Goal: Task Accomplishment & Management: Manage account settings

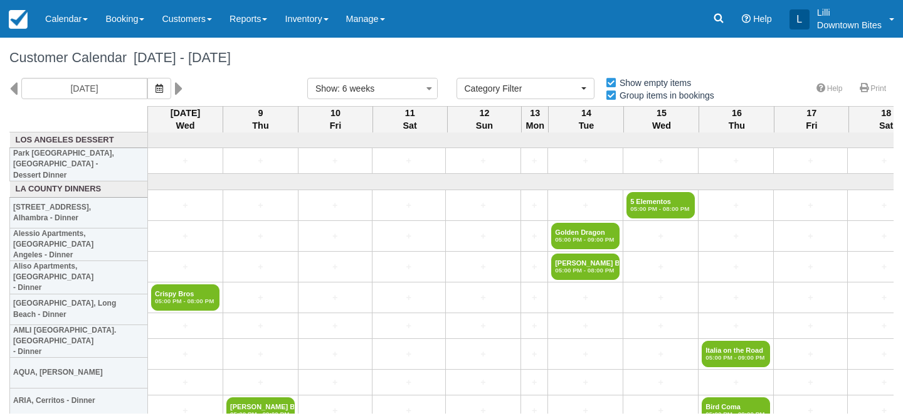
select select
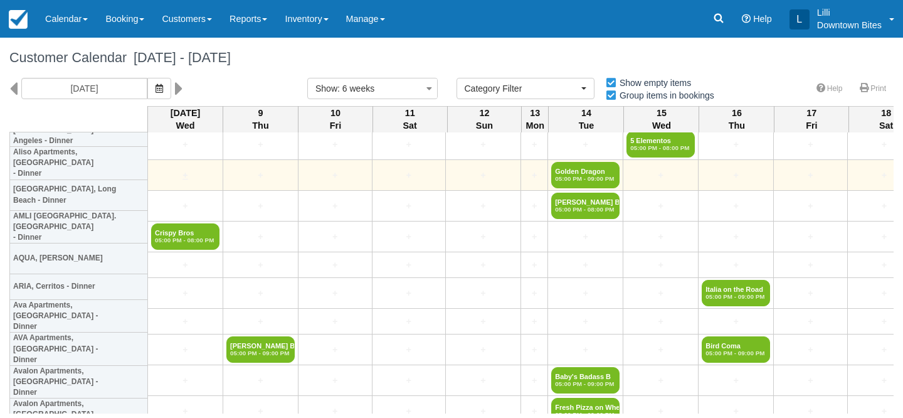
scroll to position [155, 0]
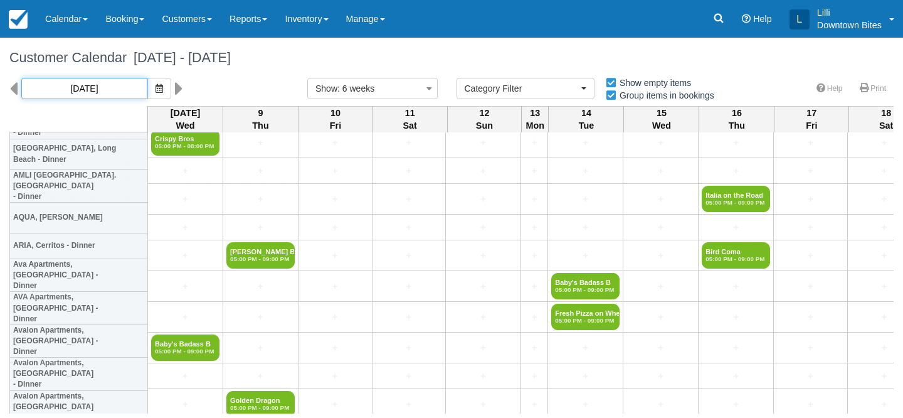
click at [110, 88] on input "10/08/25" at bounding box center [84, 88] width 126 height 21
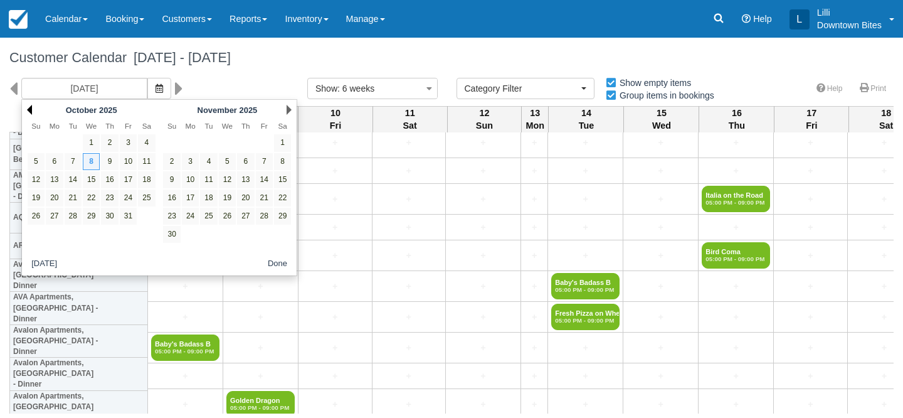
click at [31, 110] on link "Prev" at bounding box center [29, 110] width 5 height 10
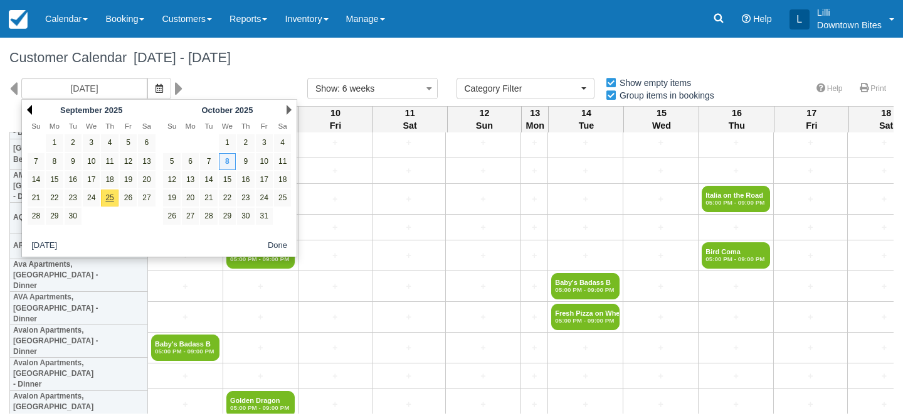
click at [31, 110] on link "Prev" at bounding box center [29, 110] width 5 height 10
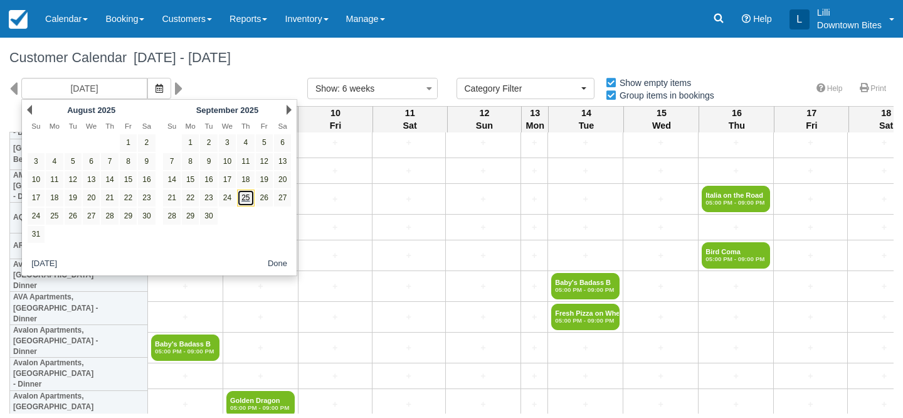
click at [245, 203] on link "25" at bounding box center [245, 197] width 17 height 17
type input "09/25/25"
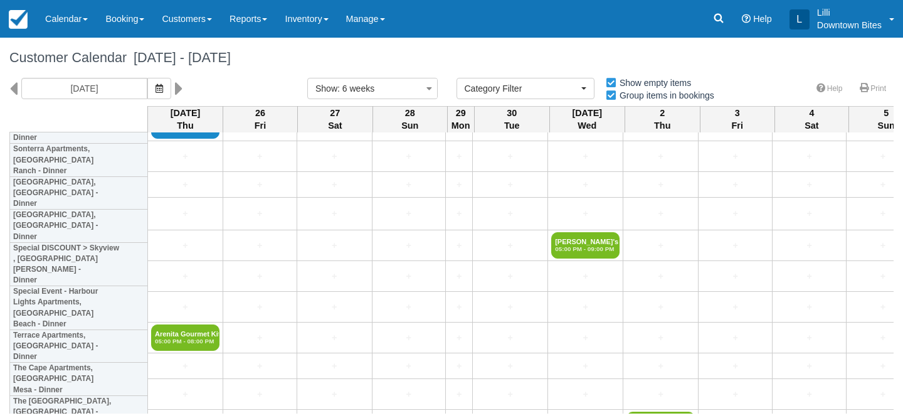
scroll to position [3027, 0]
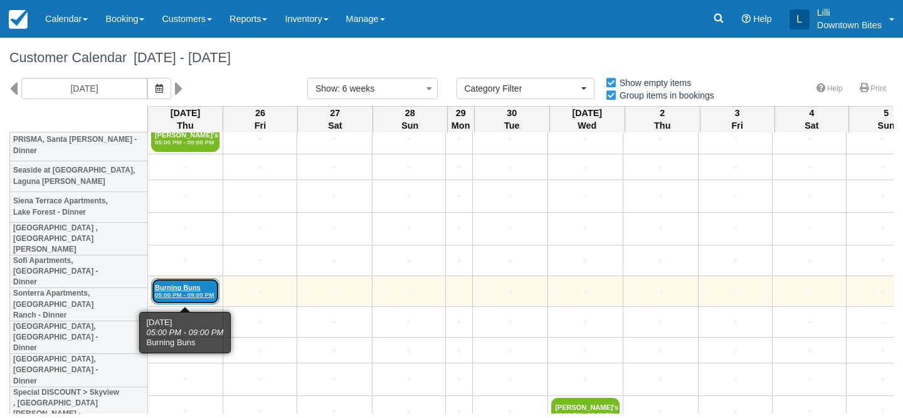
click at [196, 288] on link "Burning Buns 05:00 PM - 09:00 PM" at bounding box center [185, 291] width 68 height 26
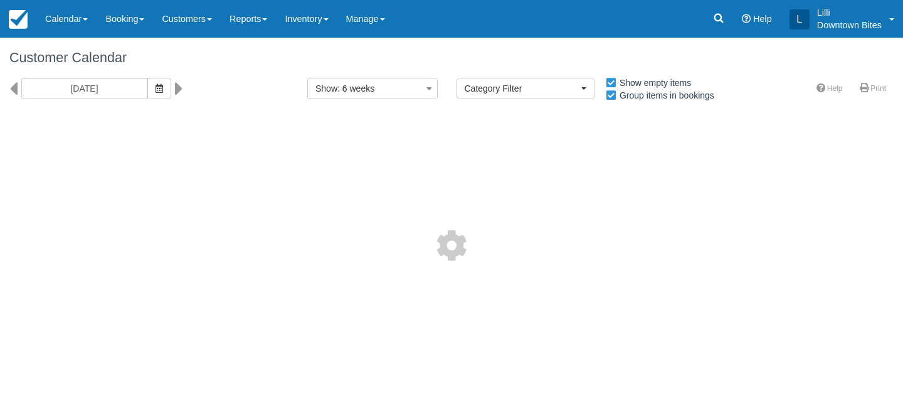
select select
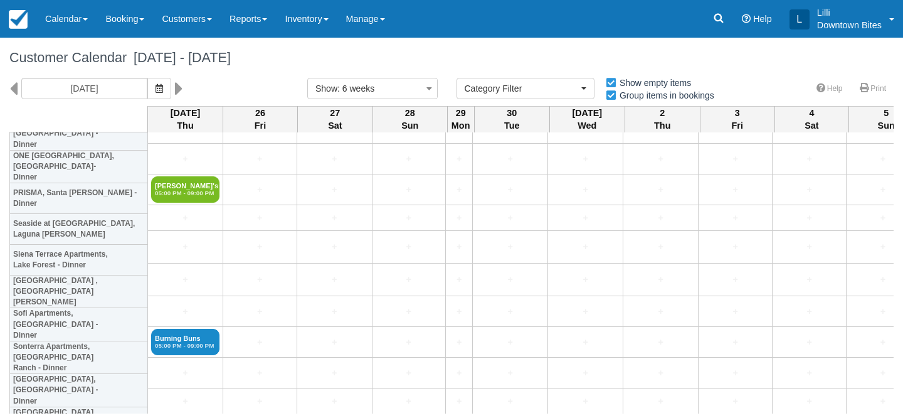
scroll to position [2978, 0]
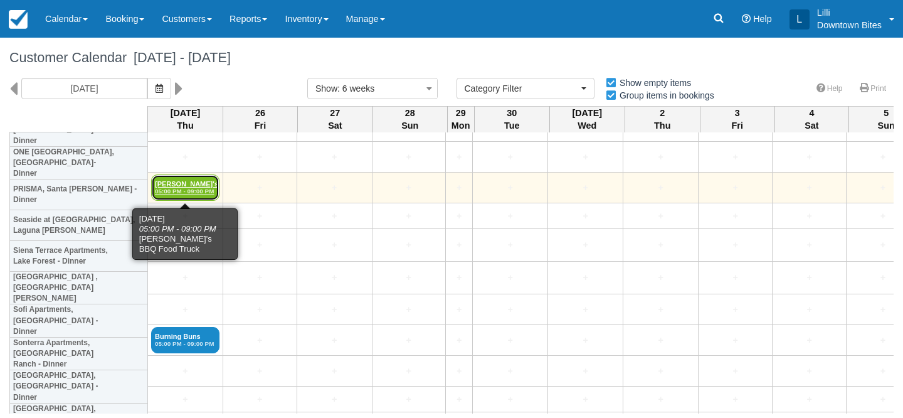
click at [190, 185] on link "Lucille's BBQ F 05:00 PM - 09:00 PM" at bounding box center [185, 187] width 68 height 26
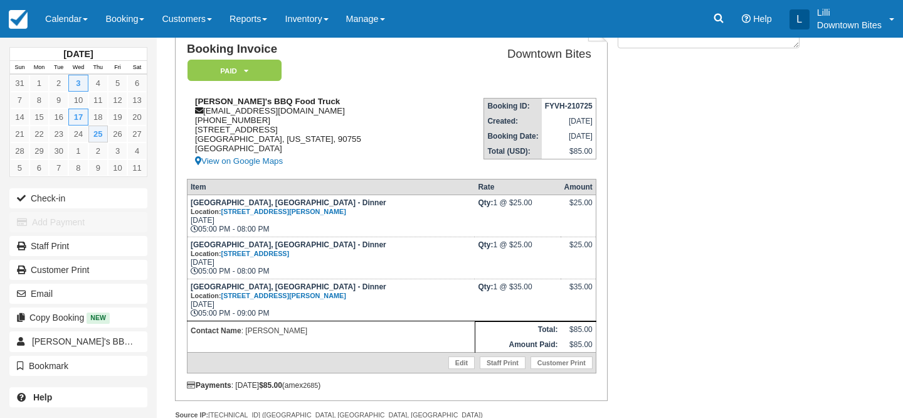
scroll to position [108, 0]
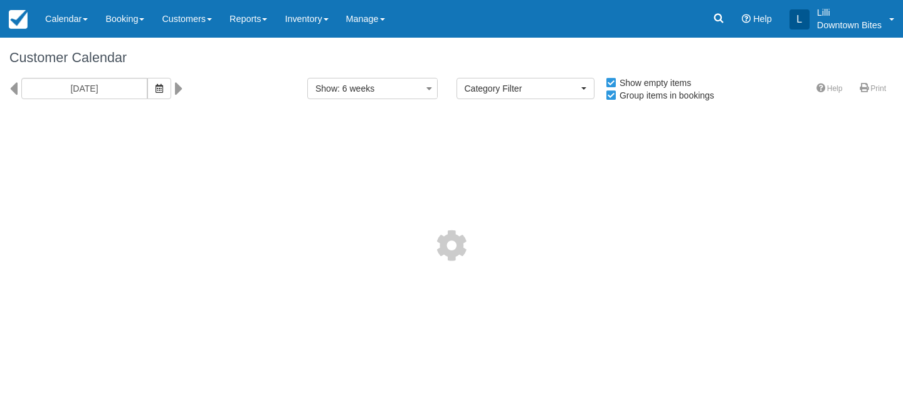
select select
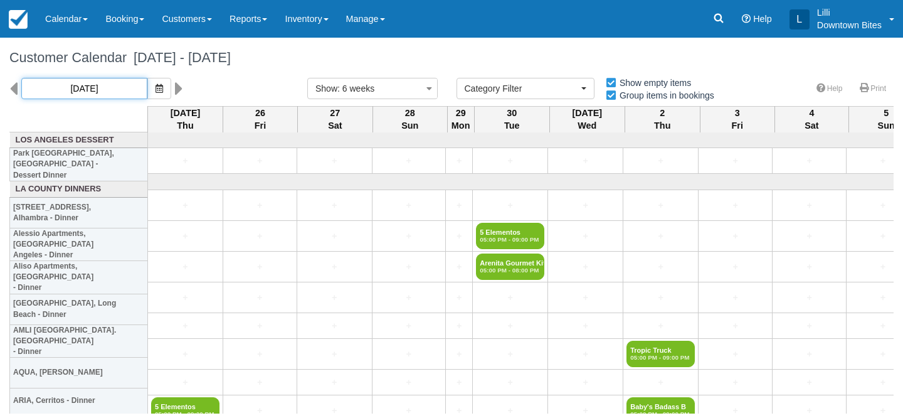
click at [107, 87] on input "09/25/25" at bounding box center [84, 88] width 126 height 21
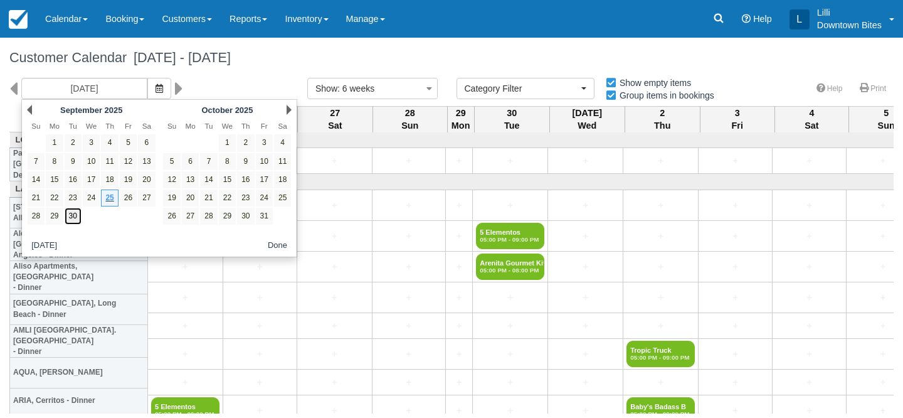
click at [78, 216] on link "30" at bounding box center [73, 216] width 17 height 17
type input "09/30/25"
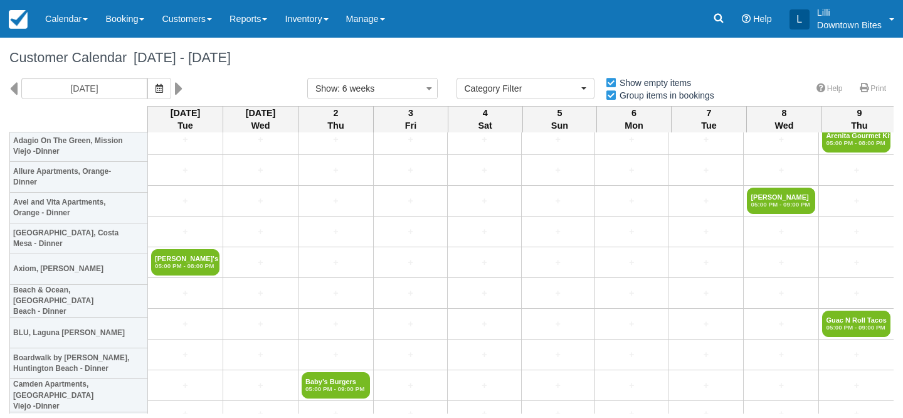
scroll to position [2141, 0]
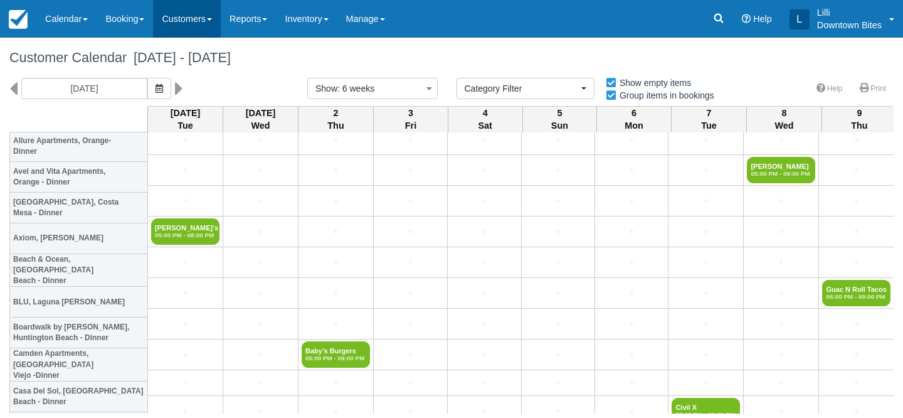
click at [179, 16] on link "Customers" at bounding box center [187, 19] width 68 height 38
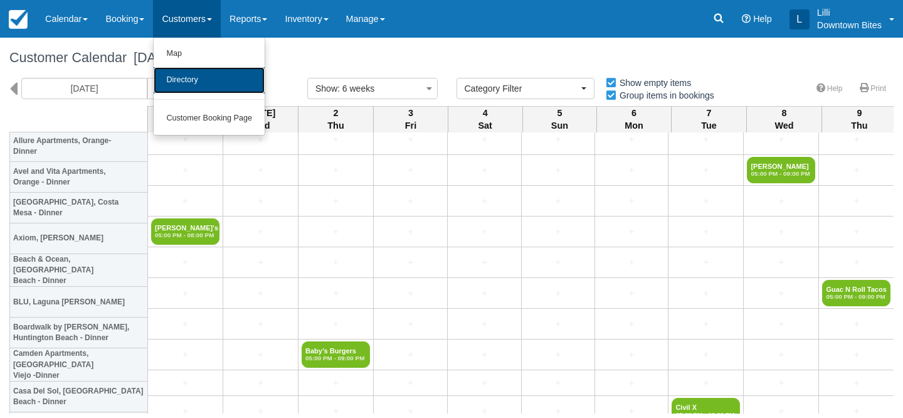
click at [189, 82] on link "Directory" at bounding box center [209, 80] width 111 height 26
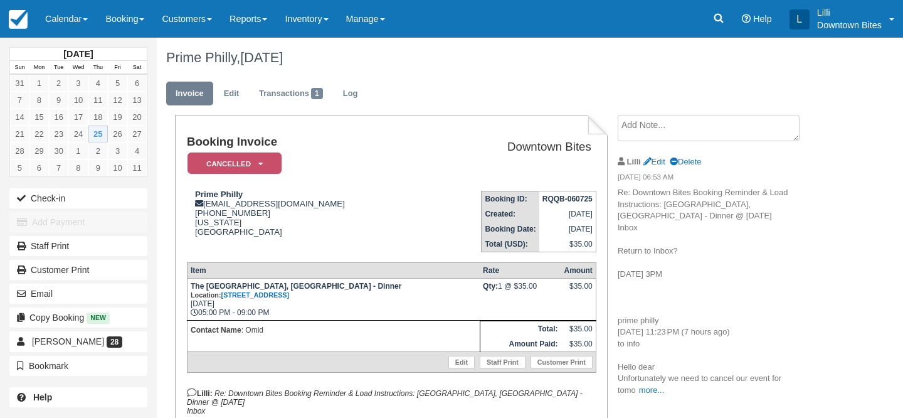
click at [66, 17] on link "Calendar" at bounding box center [66, 19] width 60 height 38
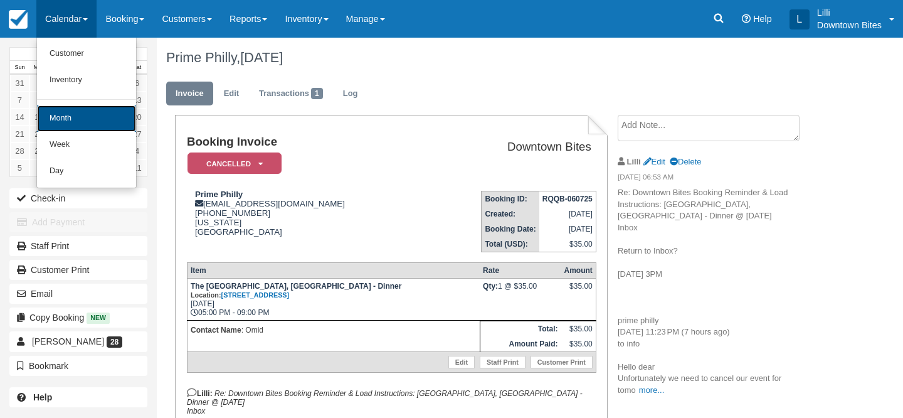
click at [95, 112] on link "Month" at bounding box center [86, 118] width 99 height 26
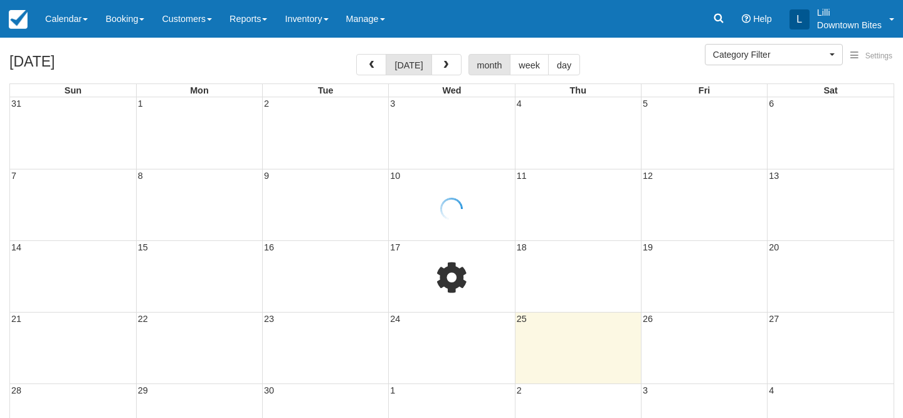
select select
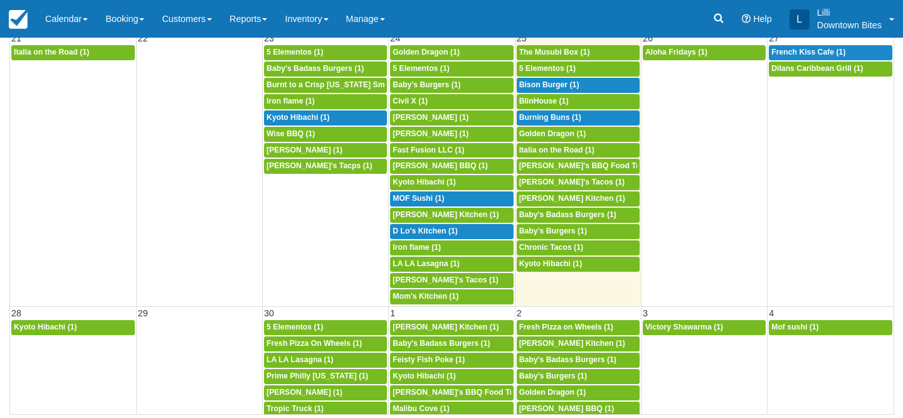
scroll to position [531, 0]
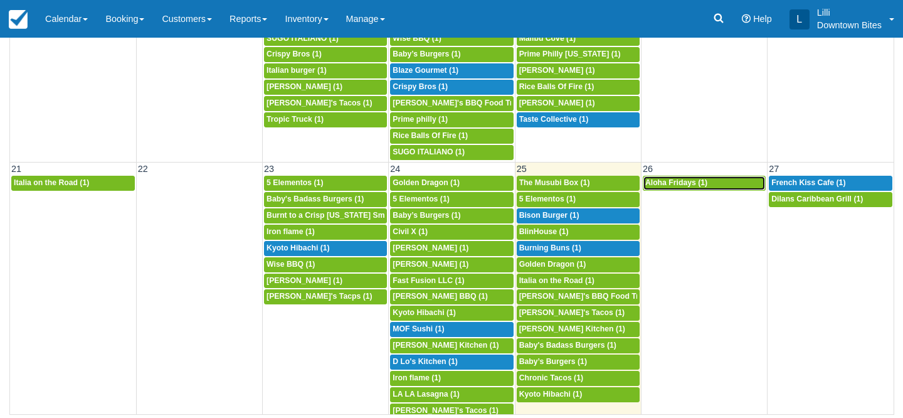
click at [680, 186] on span "Aloha Fridays (1)" at bounding box center [676, 182] width 62 height 9
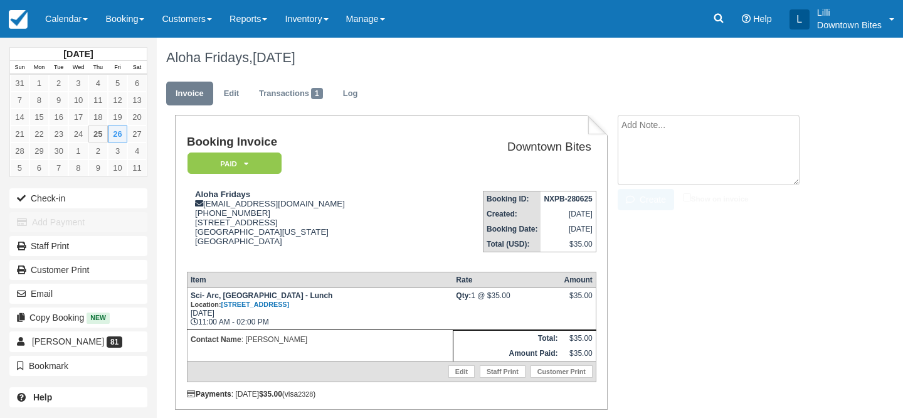
click at [671, 122] on textarea at bounding box center [709, 150] width 182 height 70
paste textarea "Cover tomorrow External Inbox alohafridaysla 2:36 PM (3 minutes ago) to me Hi l…"
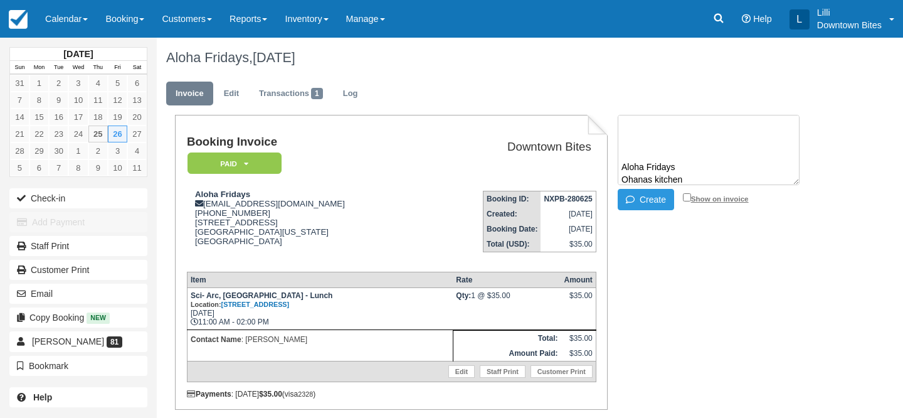
type textarea "Cover tomorrow External Inbox alohafridaysla 2:36 PM (3 minutes ago) to me Hi l…"
click at [687, 196] on input "Show on invoice" at bounding box center [687, 197] width 8 height 8
checkbox input "true"
click at [659, 201] on button "Create" at bounding box center [646, 199] width 56 height 21
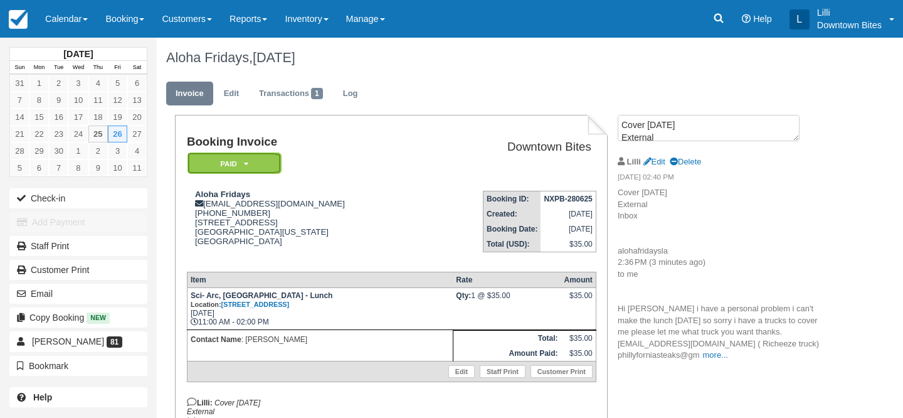
click at [246, 163] on icon at bounding box center [246, 164] width 4 height 8
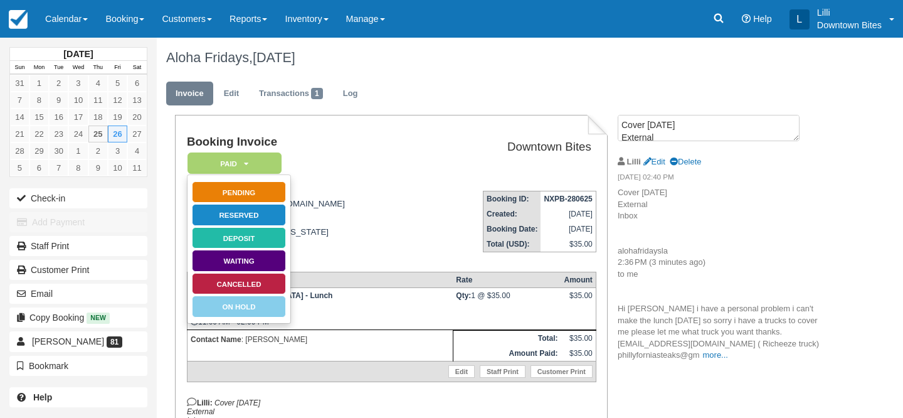
click at [354, 178] on td "Booking Invoice Paid   Pending Reserved Deposit Waiting Cancelled On Hold" at bounding box center [306, 157] width 238 height 45
click at [260, 285] on link "Cancelled" at bounding box center [239, 284] width 94 height 22
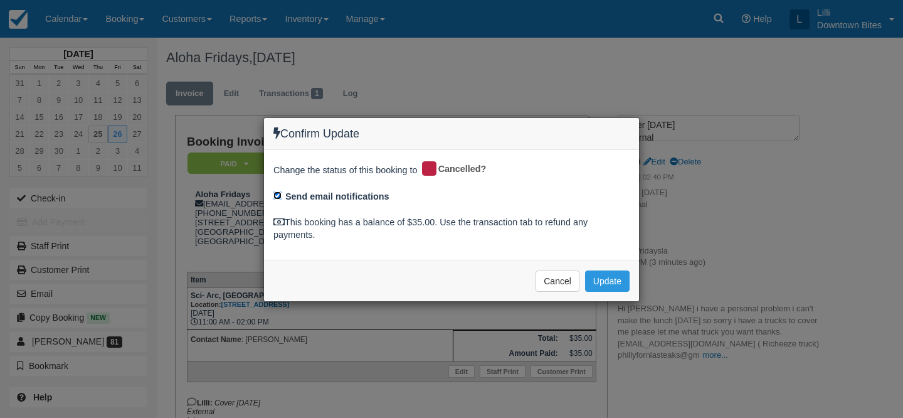
click at [279, 194] on input "Send email notifications" at bounding box center [277, 195] width 8 height 8
checkbox input "false"
click at [611, 279] on button "Update" at bounding box center [607, 280] width 45 height 21
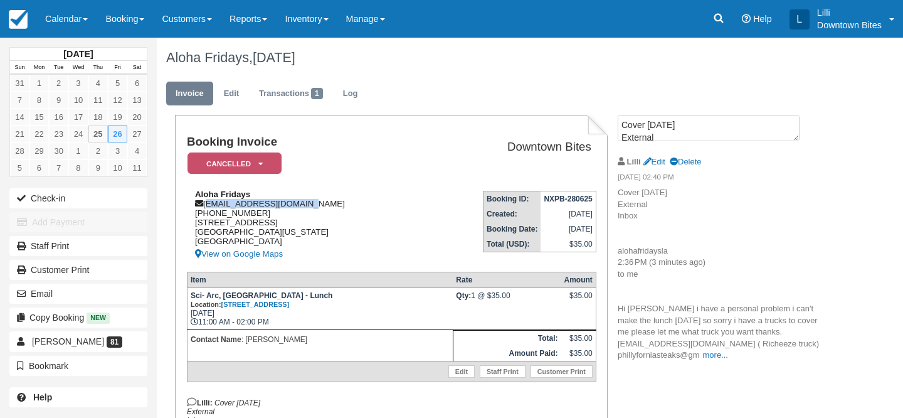
drag, startPoint x: 311, startPoint y: 205, endPoint x: 207, endPoint y: 207, distance: 104.1
click at [207, 207] on div "Aloha Fridays alohafridaysla@aol.com 1 (818) 582-0784 16330 napa st North Hills…" at bounding box center [306, 225] width 238 height 72
copy div "alohafridaysla@aol.com"
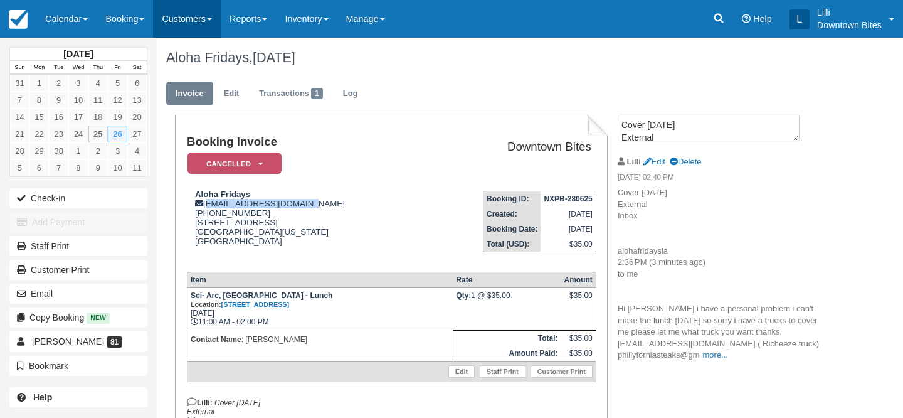
click at [189, 16] on link "Customers" at bounding box center [187, 19] width 68 height 38
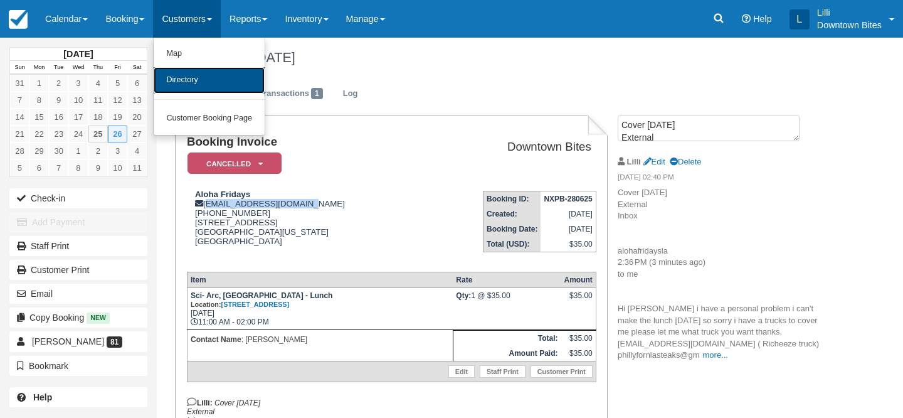
click at [207, 82] on link "Directory" at bounding box center [209, 80] width 111 height 26
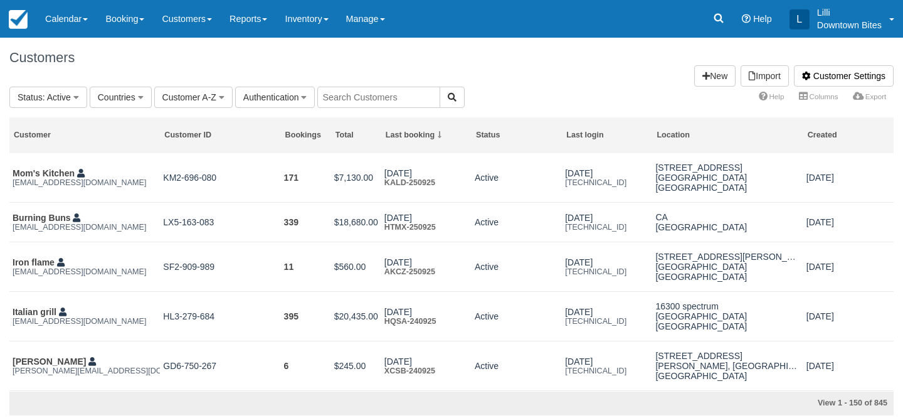
click at [368, 102] on input "text" at bounding box center [378, 97] width 123 height 21
type input "severi"
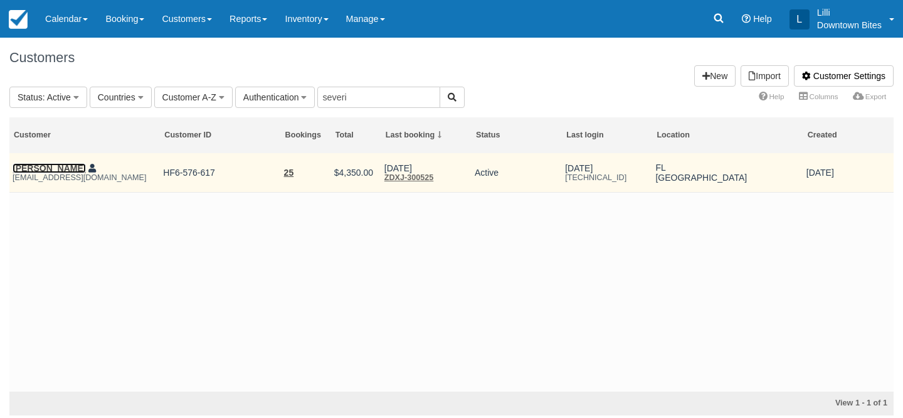
click at [31, 164] on link "Severin Stone" at bounding box center [49, 168] width 73 height 10
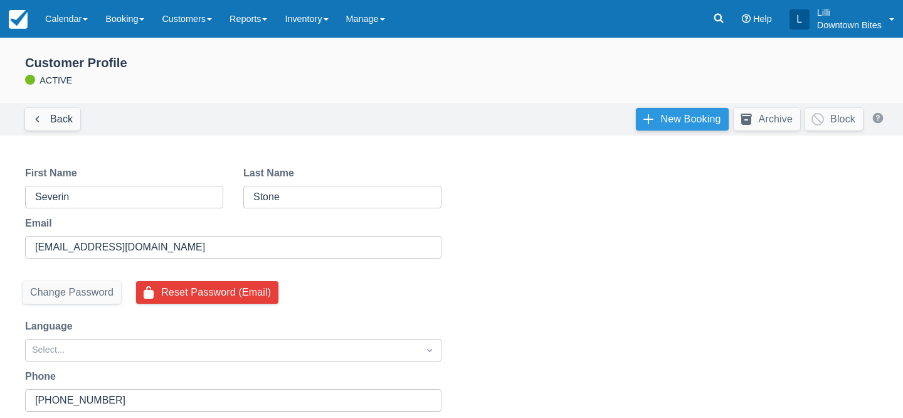
click at [689, 115] on link "New Booking" at bounding box center [682, 119] width 93 height 23
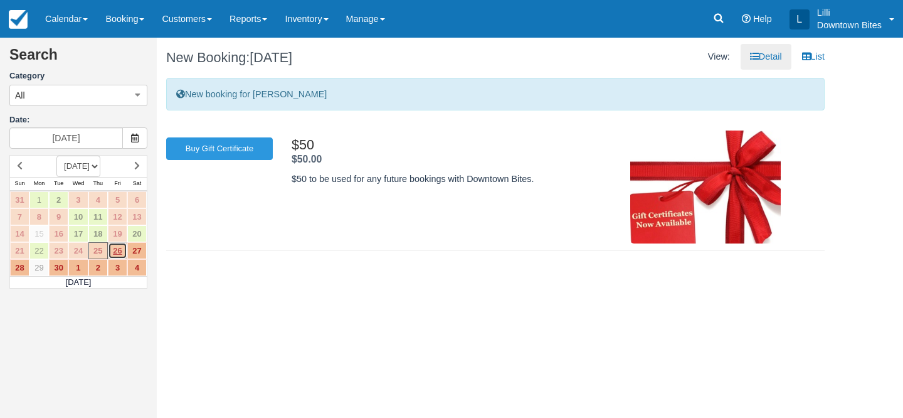
click at [114, 251] on link "26" at bounding box center [117, 250] width 19 height 17
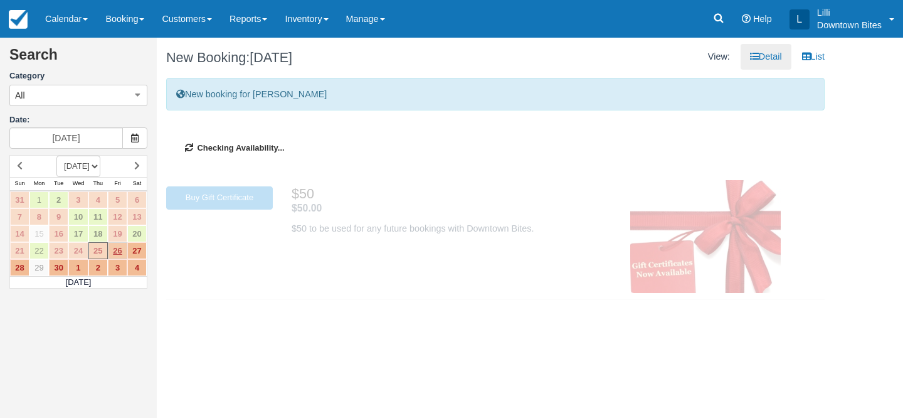
type input "[DATE]"
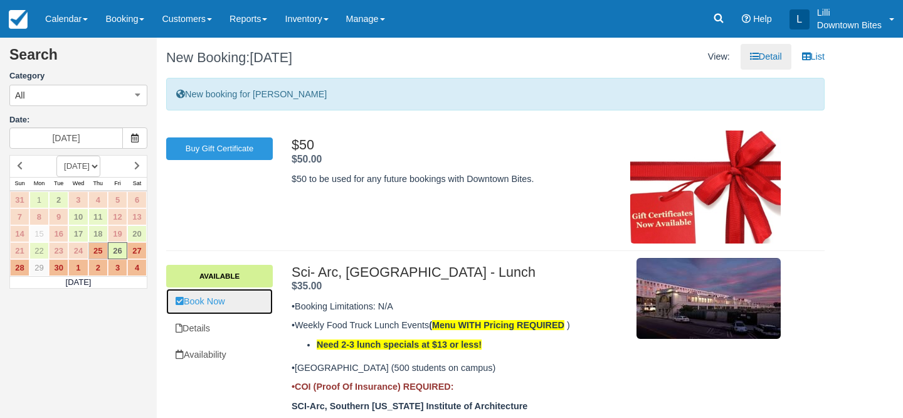
click at [226, 300] on link "Book Now" at bounding box center [219, 301] width 107 height 26
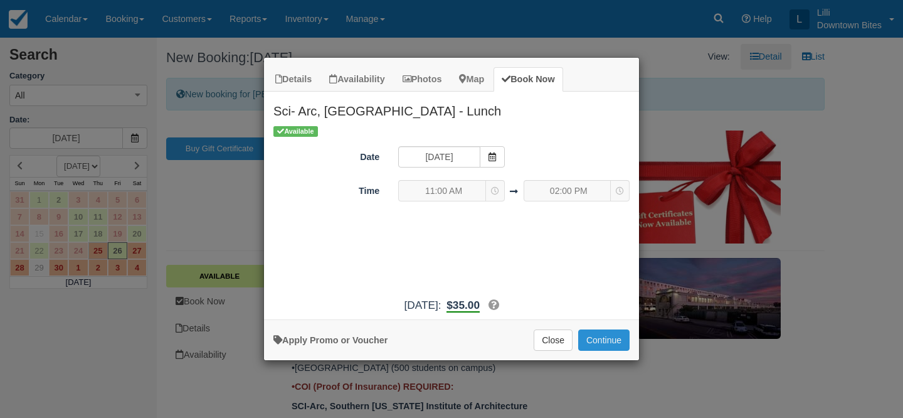
click at [615, 342] on button "Continue" at bounding box center [603, 339] width 51 height 21
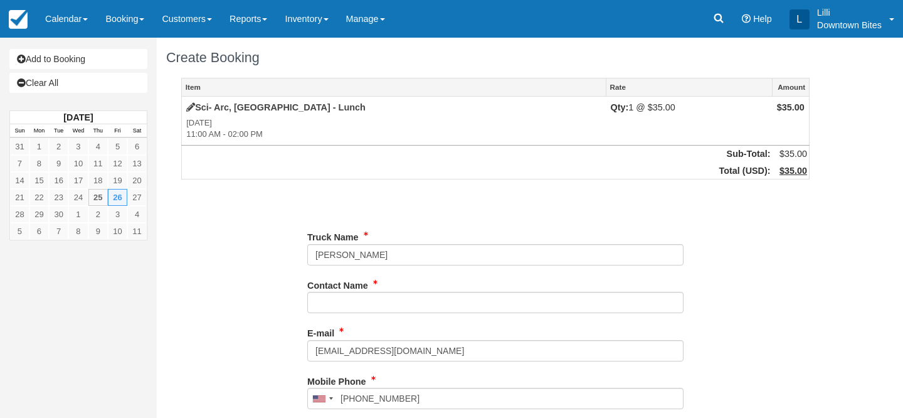
type input "[PHONE_NUMBER]"
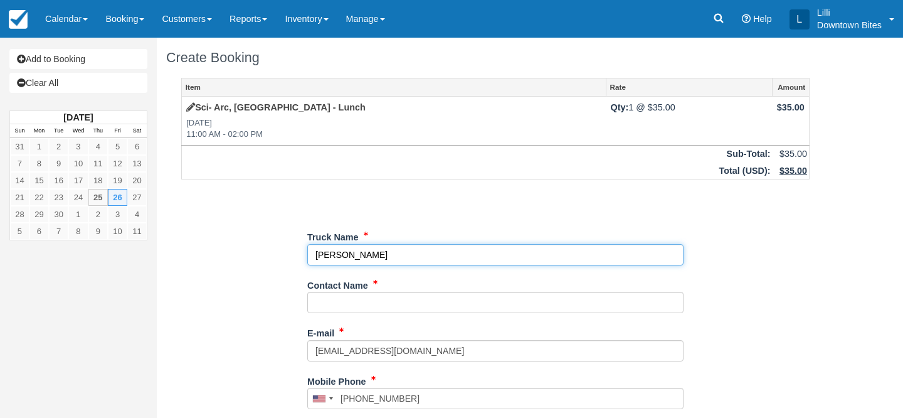
drag, startPoint x: 390, startPoint y: 260, endPoint x: 318, endPoint y: 260, distance: 72.1
click at [318, 260] on input "Truck Name" at bounding box center [495, 254] width 376 height 21
drag, startPoint x: 376, startPoint y: 257, endPoint x: 277, endPoint y: 252, distance: 99.2
click at [277, 252] on div "Item Rate Amount Sci- Arc, Los Angeles - Lunch Fri Sep 26, 2025 11:00 AM - 02:0…" at bounding box center [495, 398] width 658 height 641
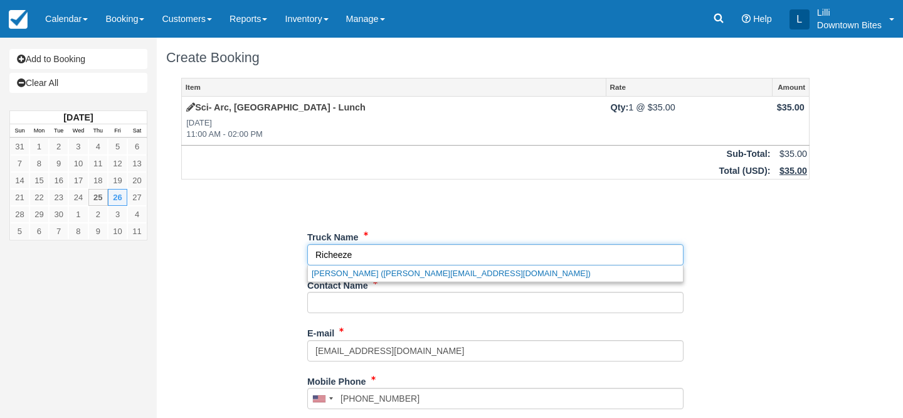
type input "Richeeze"
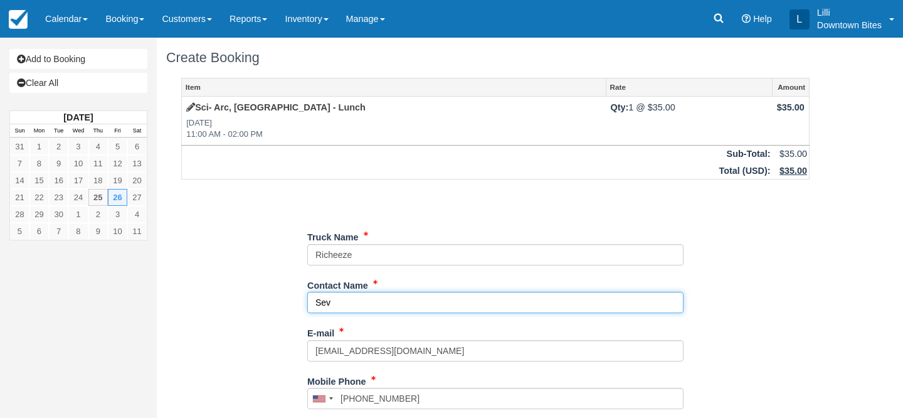
type input "[PERSON_NAME]"
type input "+13238843526"
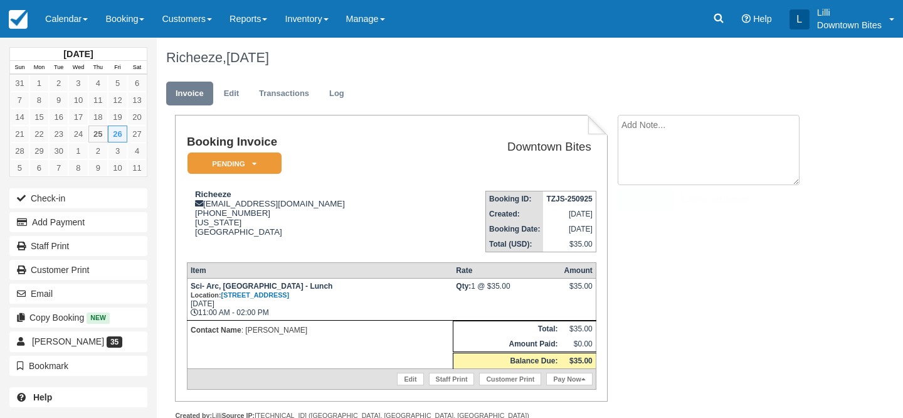
click at [690, 137] on textarea at bounding box center [709, 150] width 182 height 70
type textarea "Covering for Aloha Fridays"
click at [685, 196] on input "Show on invoice" at bounding box center [687, 197] width 8 height 8
checkbox input "true"
click at [635, 204] on button "Create" at bounding box center [646, 199] width 56 height 21
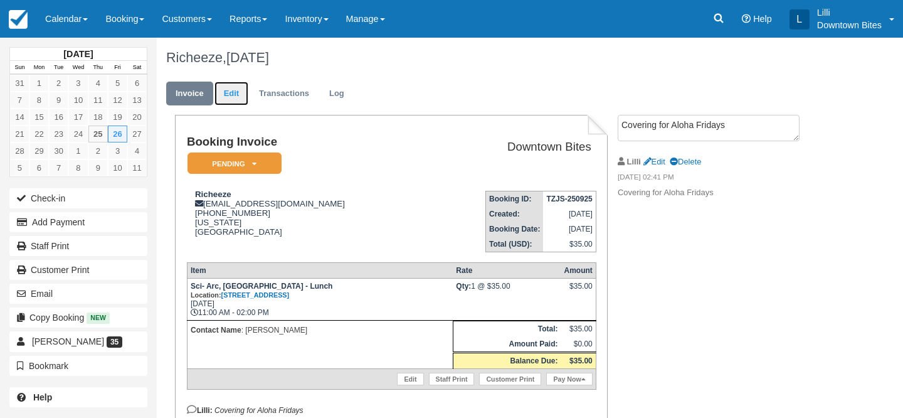
click at [232, 99] on link "Edit" at bounding box center [231, 94] width 34 height 24
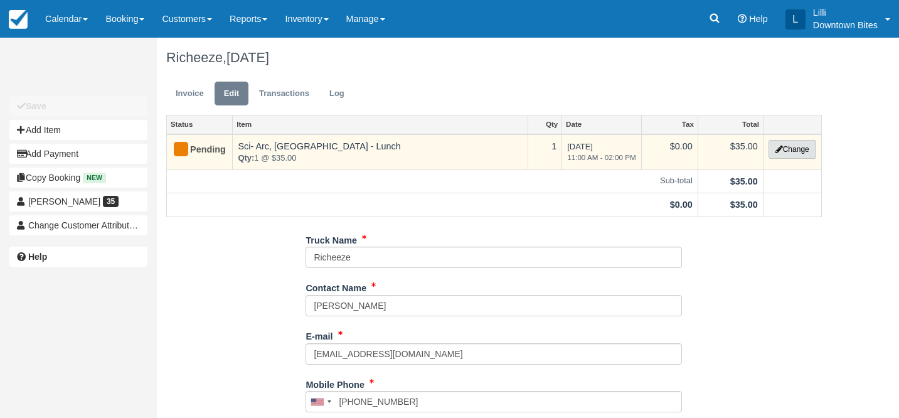
click at [803, 147] on button "Change" at bounding box center [792, 149] width 48 height 19
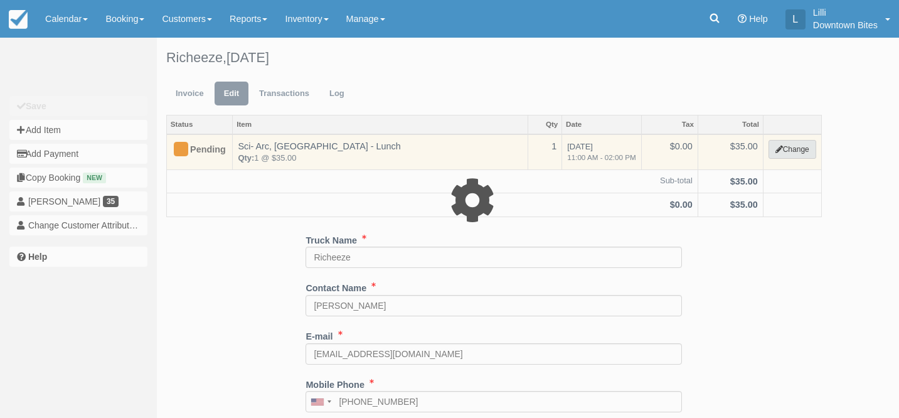
select select "9"
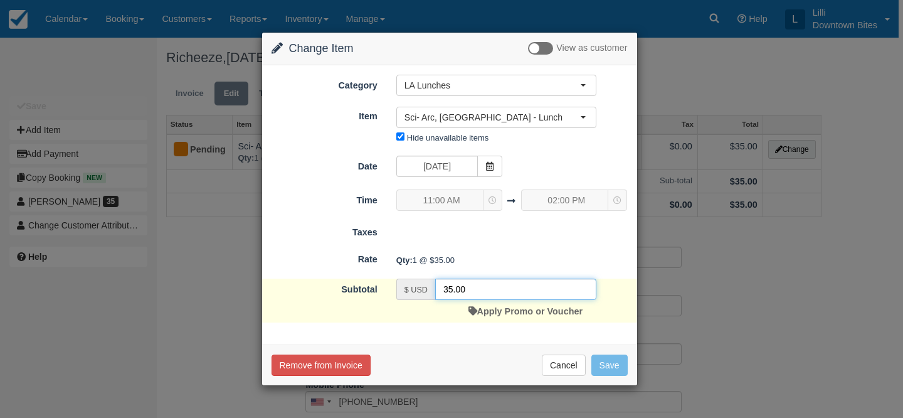
click at [459, 287] on input "35.00" at bounding box center [515, 288] width 161 height 21
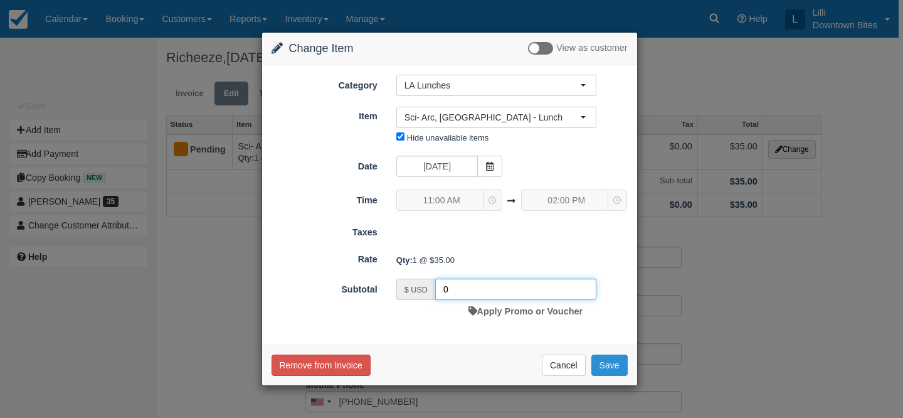
type input "0"
click at [597, 362] on button "Save" at bounding box center [609, 364] width 36 height 21
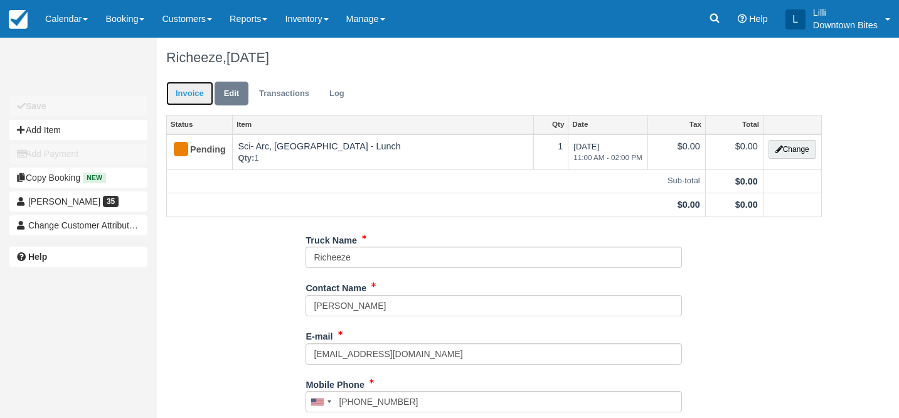
click at [188, 84] on link "Invoice" at bounding box center [189, 94] width 47 height 24
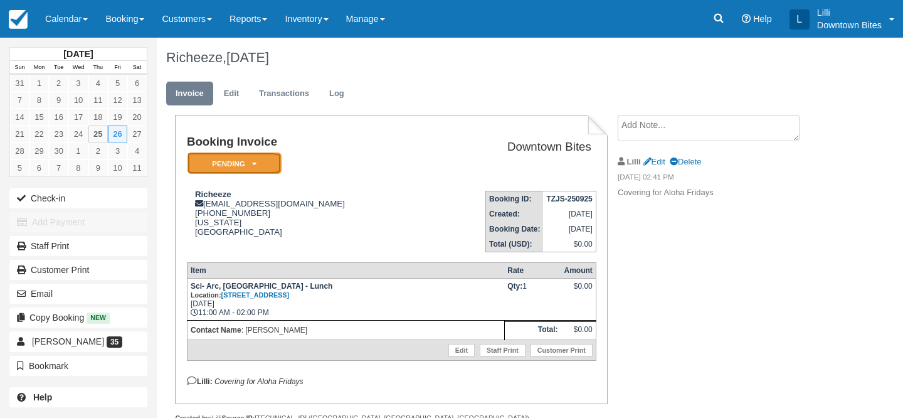
click at [261, 161] on em "Pending" at bounding box center [234, 163] width 94 height 22
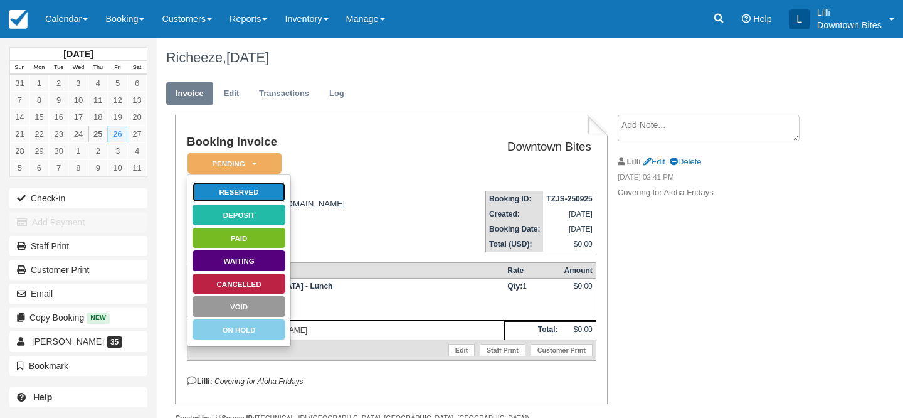
click at [261, 191] on link "Reserved" at bounding box center [239, 192] width 94 height 22
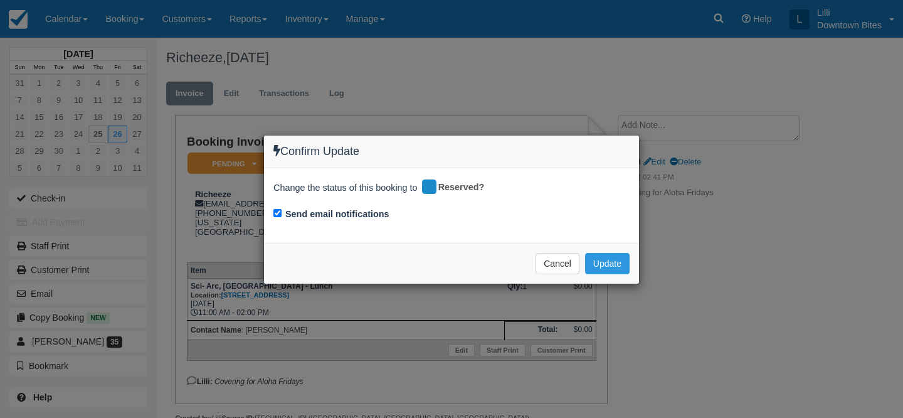
click at [630, 261] on div "Cancel Update Please wait" at bounding box center [451, 263] width 375 height 41
click at [606, 261] on button "Update" at bounding box center [607, 263] width 45 height 21
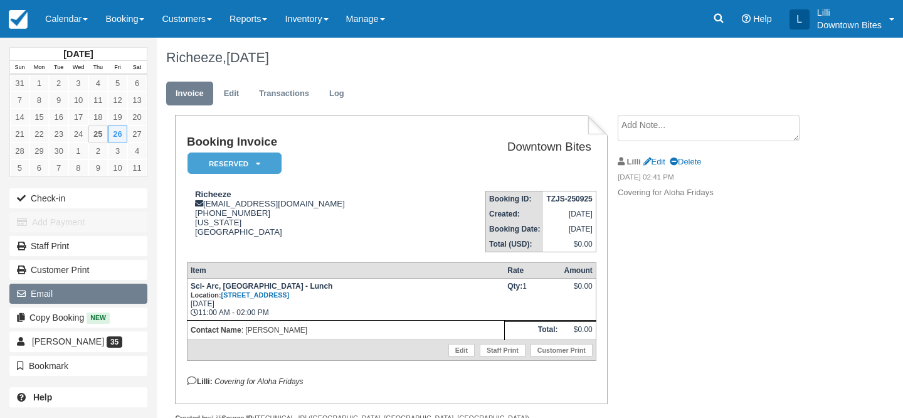
click at [99, 295] on button "Email" at bounding box center [78, 293] width 138 height 20
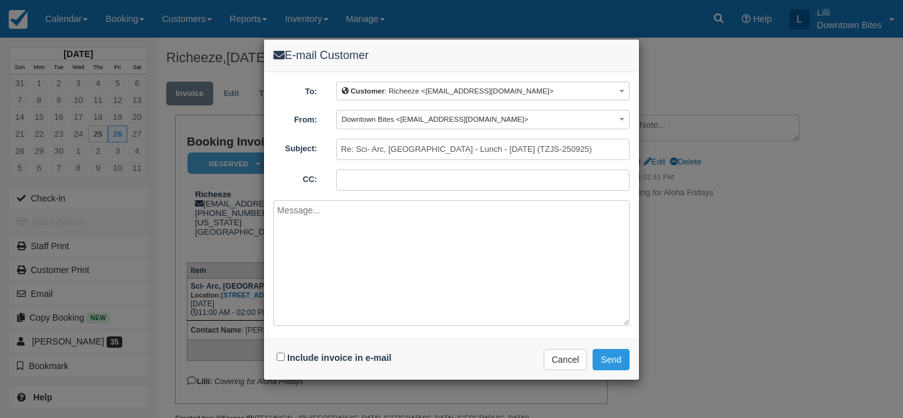
click at [381, 183] on input "CC:" at bounding box center [482, 179] width 293 height 21
paste input "alohafridaysla@aol.com"
type input "lilli@downtownbites.com; alohafridaysla@aol.com"
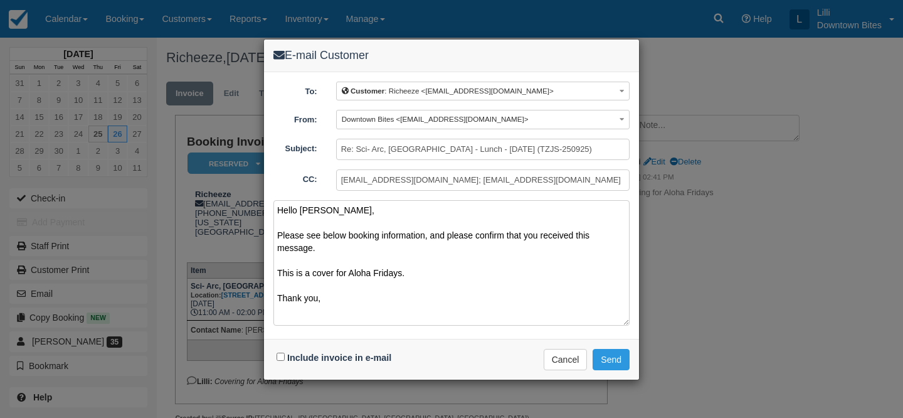
type textarea "Hello Severin, Please see below booking information, and please confirm that yo…"
click at [279, 356] on input "Include invoice in e-mail" at bounding box center [281, 356] width 8 height 8
checkbox input "true"
click at [609, 359] on button "Send" at bounding box center [611, 359] width 37 height 21
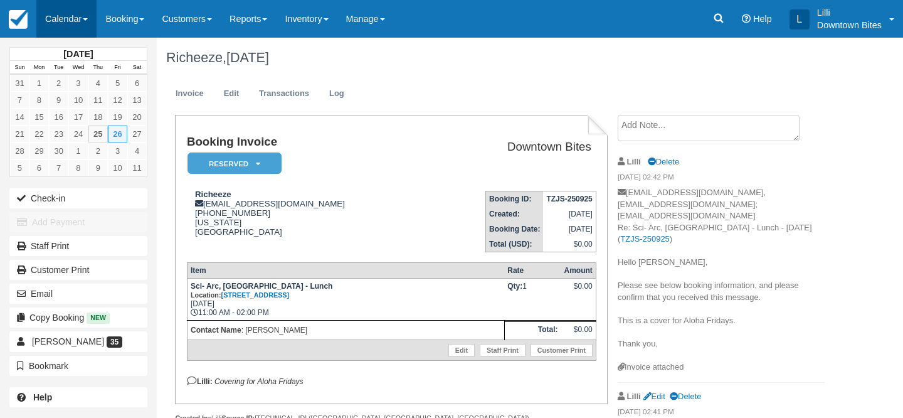
click at [57, 18] on link "Calendar" at bounding box center [66, 19] width 60 height 38
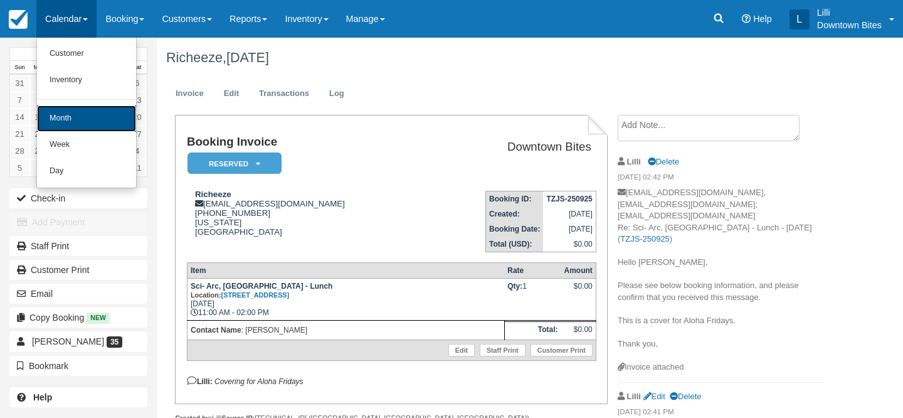
click at [63, 115] on link "Month" at bounding box center [86, 118] width 99 height 26
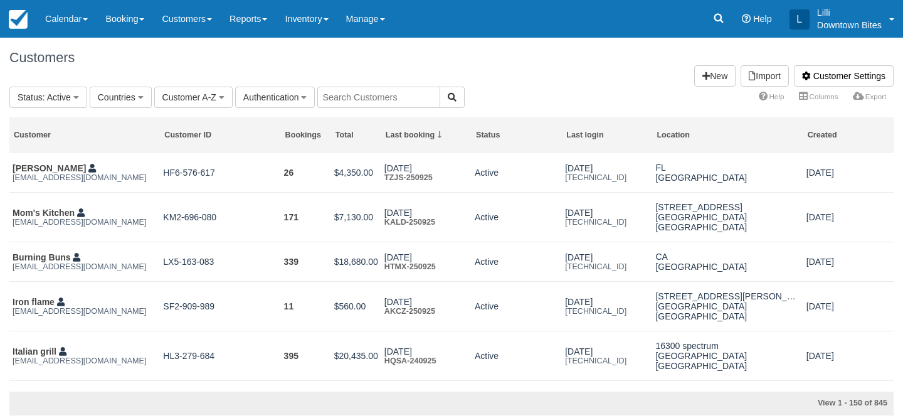
click at [351, 98] on input "text" at bounding box center [378, 97] width 123 height 21
type input "dona"
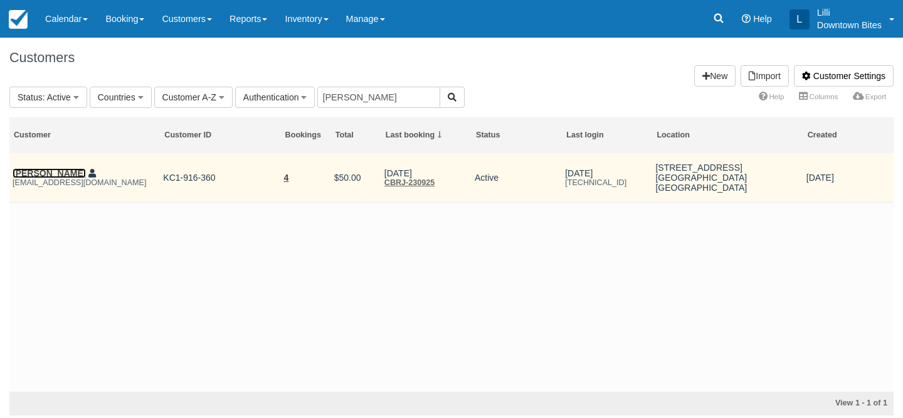
click at [40, 172] on link "[PERSON_NAME]" at bounding box center [49, 173] width 73 height 10
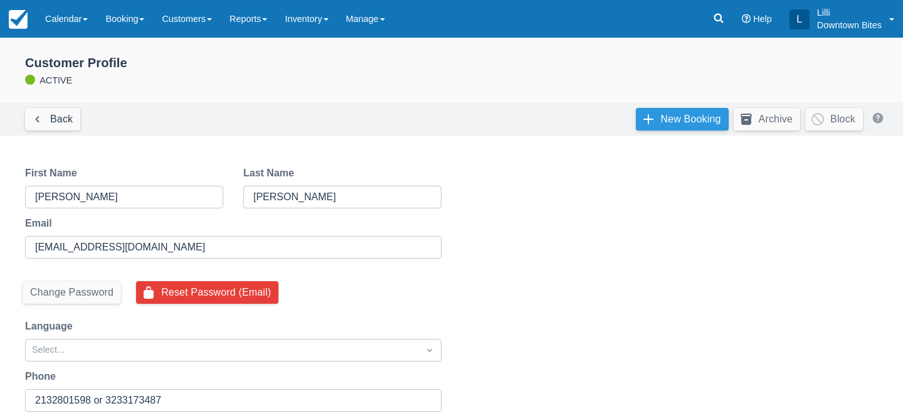
click at [656, 111] on link "New Booking" at bounding box center [682, 119] width 93 height 23
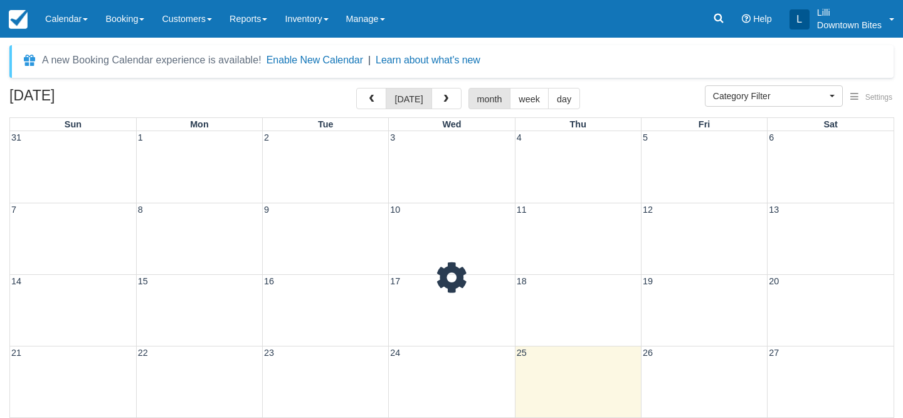
select select
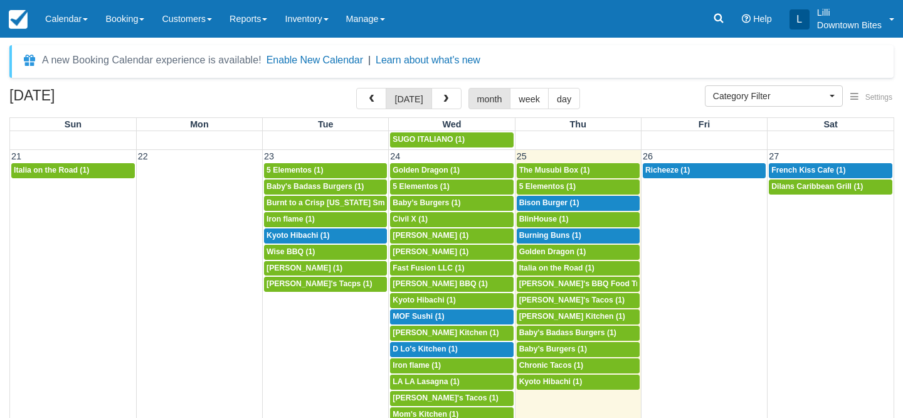
scroll to position [692, 0]
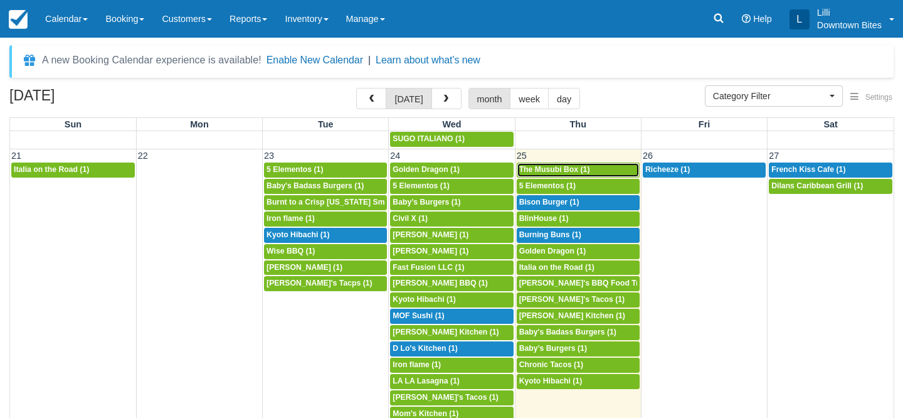
click at [588, 171] on span "The Musubi Box (1)" at bounding box center [554, 169] width 71 height 9
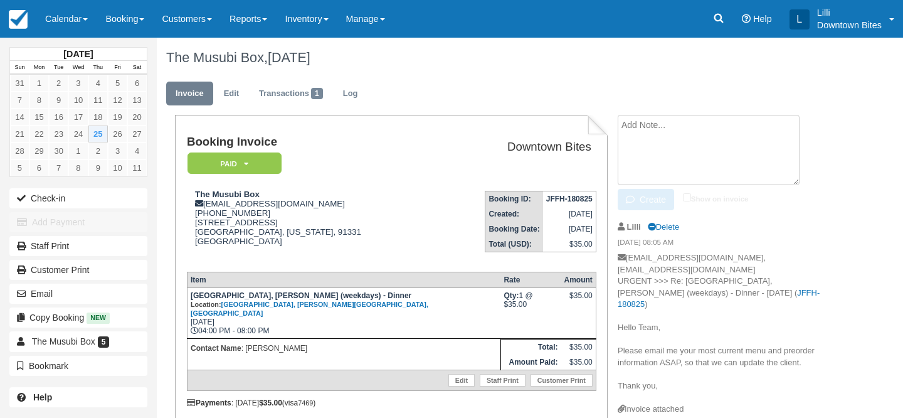
click at [658, 132] on textarea at bounding box center [709, 150] width 182 height 70
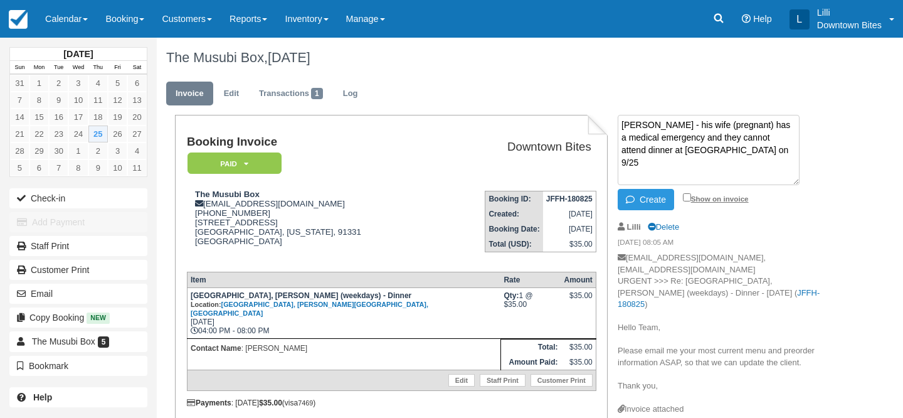
type textarea "Per Mario - his wife (pregnant) has a medical emergency and they cannot attend …"
click at [688, 195] on input "Show on invoice" at bounding box center [687, 197] width 8 height 8
checkbox input "true"
click at [650, 198] on button "Create" at bounding box center [646, 199] width 56 height 21
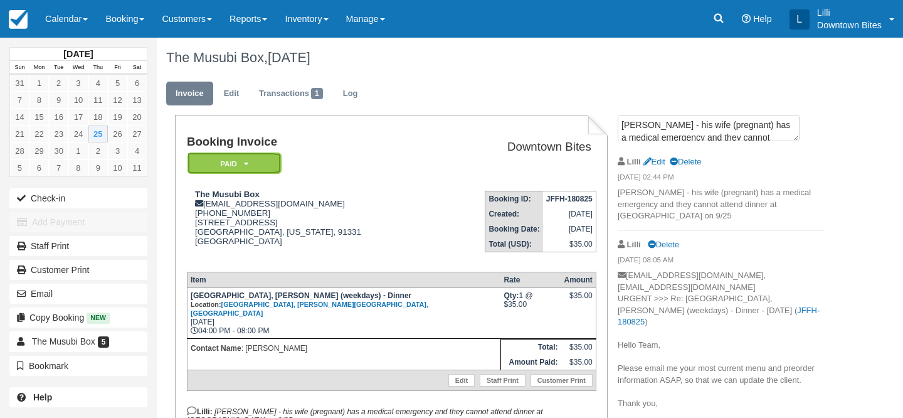
click at [265, 164] on em "Paid" at bounding box center [234, 163] width 94 height 22
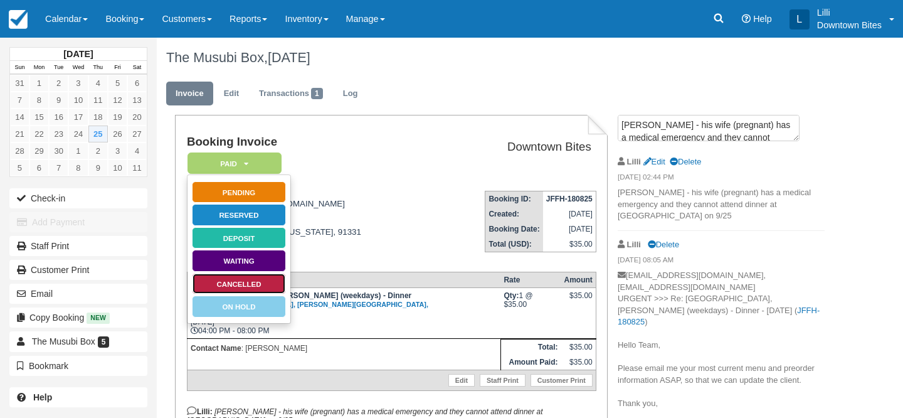
click at [260, 282] on link "Cancelled" at bounding box center [239, 284] width 94 height 22
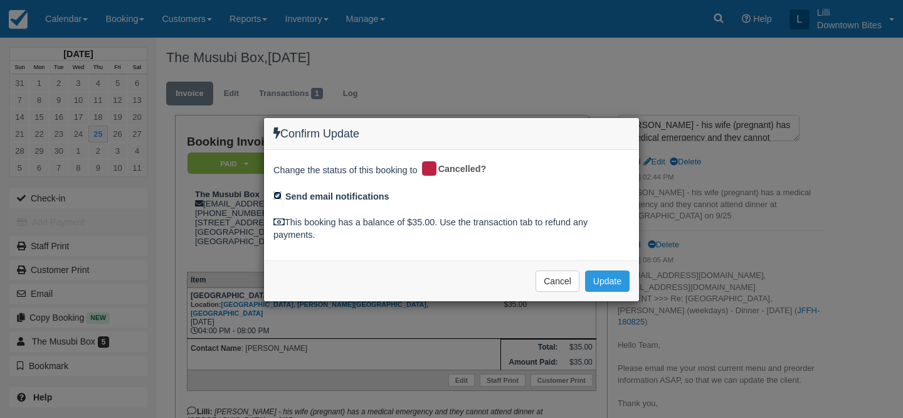
click at [276, 197] on input "Send email notifications" at bounding box center [277, 195] width 8 height 8
checkbox input "false"
click at [605, 278] on button "Update" at bounding box center [607, 280] width 45 height 21
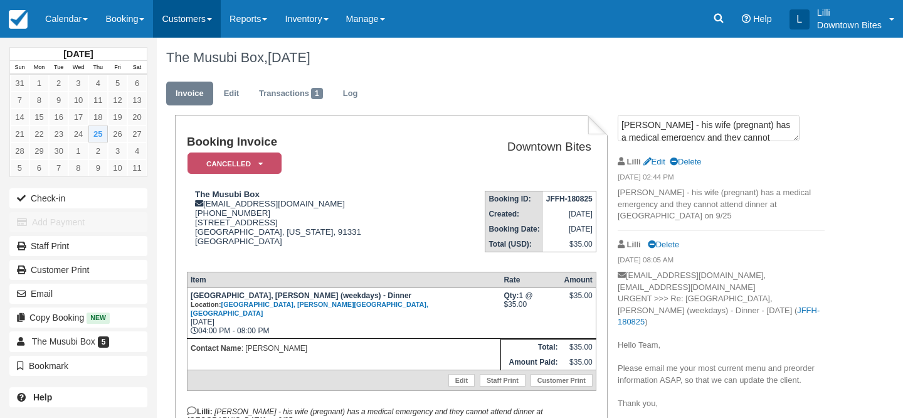
click at [199, 20] on link "Customers" at bounding box center [187, 19] width 68 height 38
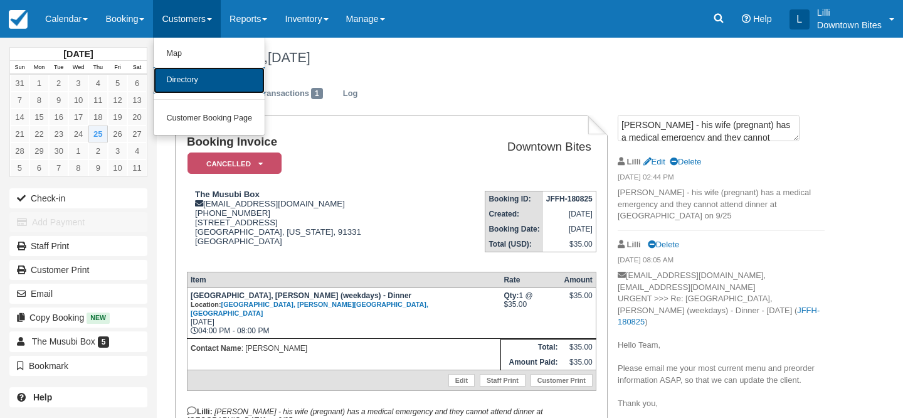
click at [206, 92] on link "Directory" at bounding box center [209, 80] width 111 height 26
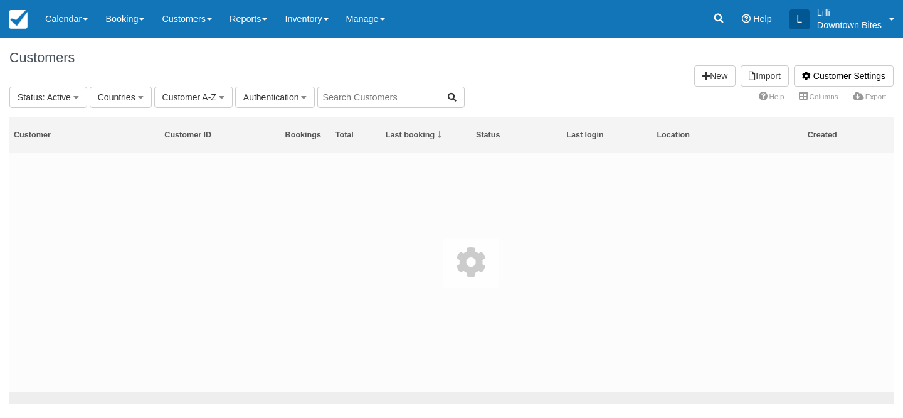
click at [381, 93] on input "text" at bounding box center [378, 97] width 123 height 21
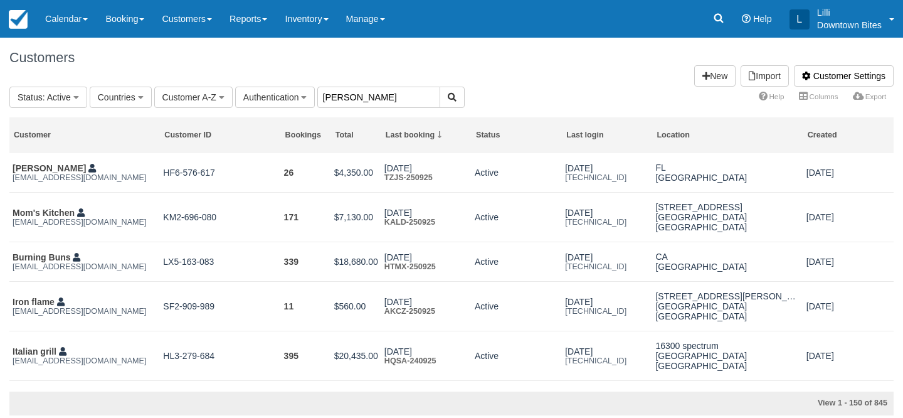
type input "dona"
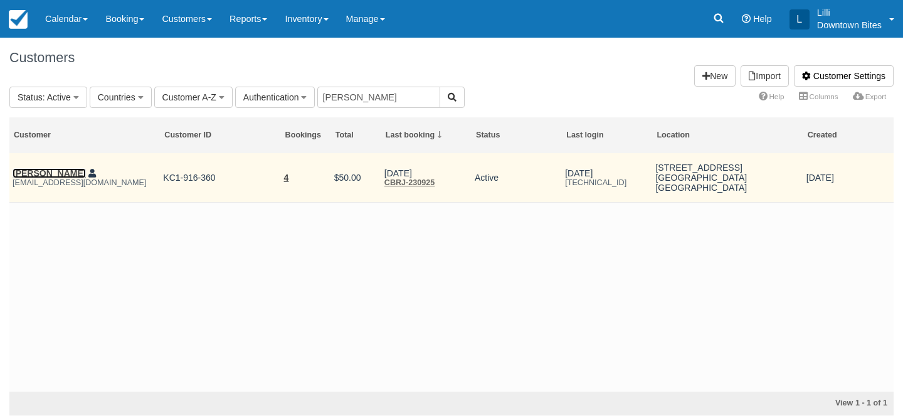
click at [44, 177] on link "[PERSON_NAME]" at bounding box center [49, 173] width 73 height 10
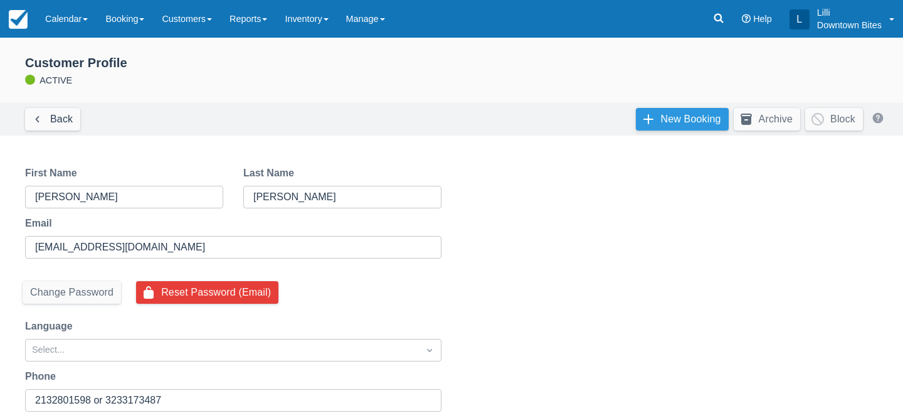
click at [675, 122] on link "New Booking" at bounding box center [682, 119] width 93 height 23
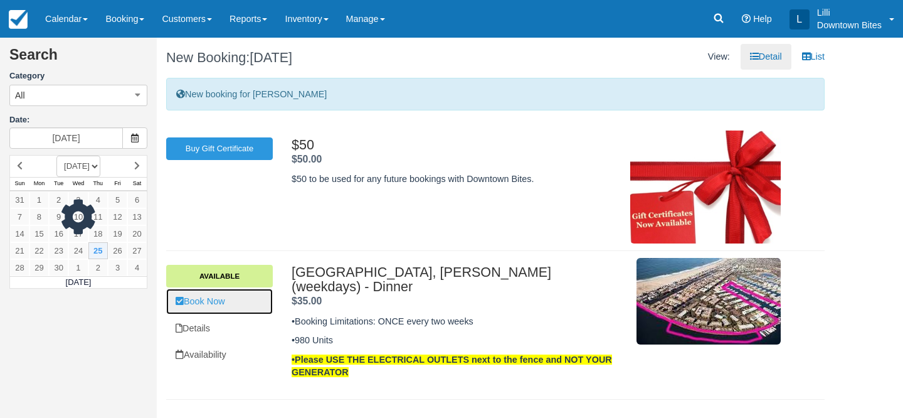
click at [218, 313] on link "Book Now" at bounding box center [219, 301] width 107 height 26
click at [218, 309] on link "Book Now" at bounding box center [219, 301] width 107 height 26
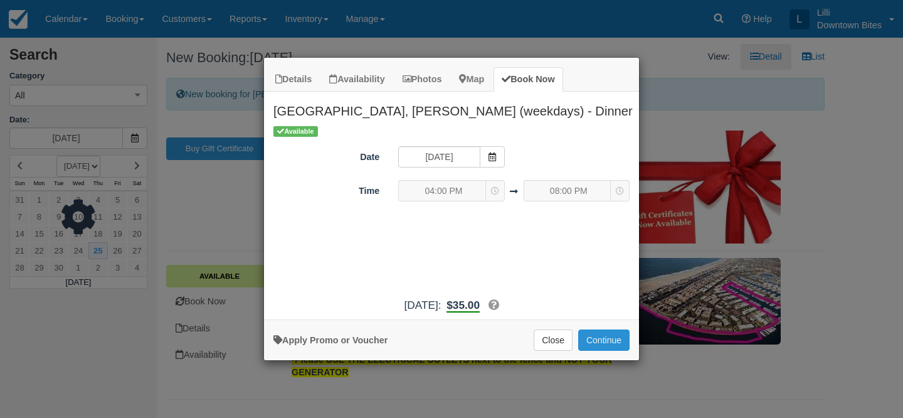
click at [602, 333] on button "Continue" at bounding box center [603, 339] width 51 height 21
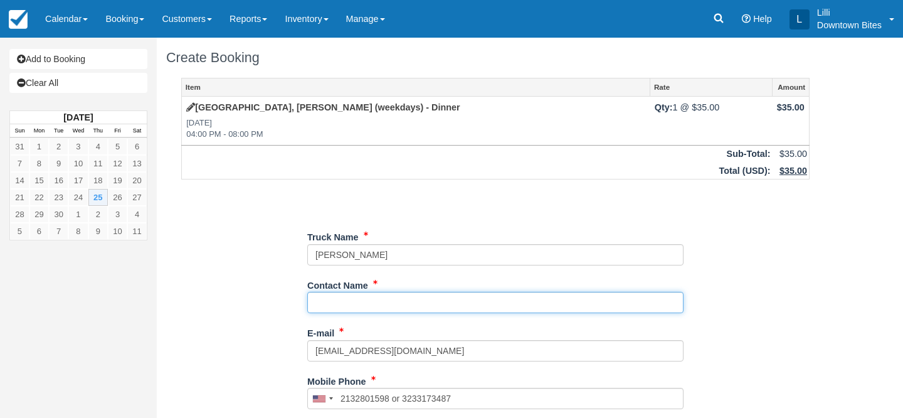
click at [332, 298] on input "Contact Name" at bounding box center [495, 302] width 376 height 21
type input "Hector"
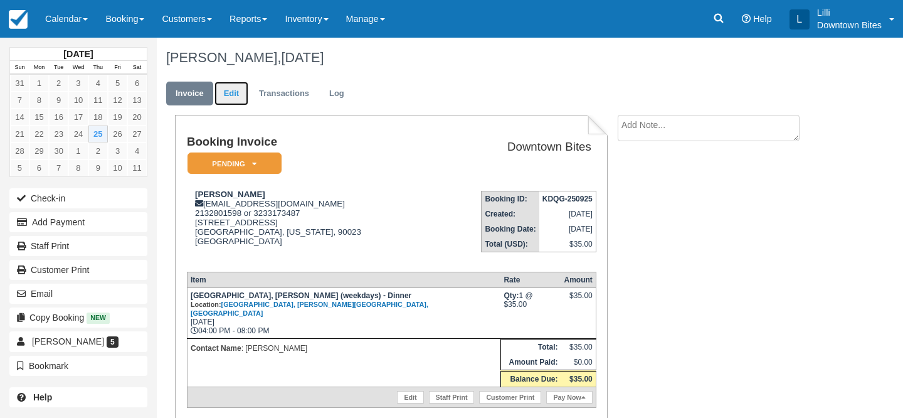
click at [225, 91] on link "Edit" at bounding box center [231, 94] width 34 height 24
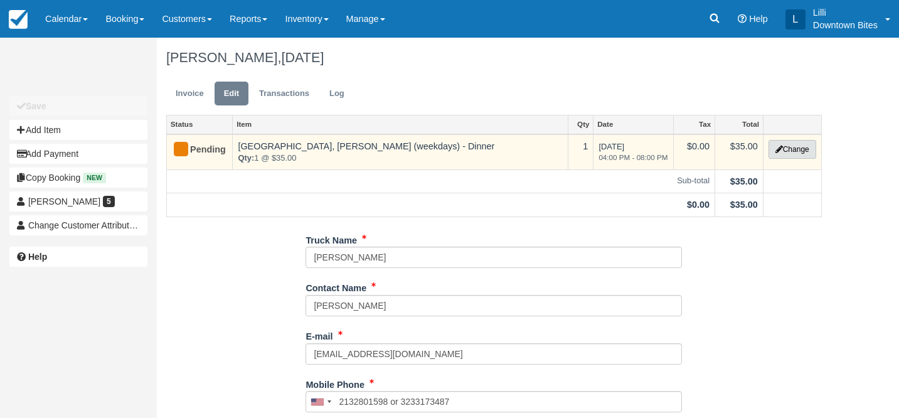
click at [798, 148] on button "Change" at bounding box center [792, 149] width 48 height 19
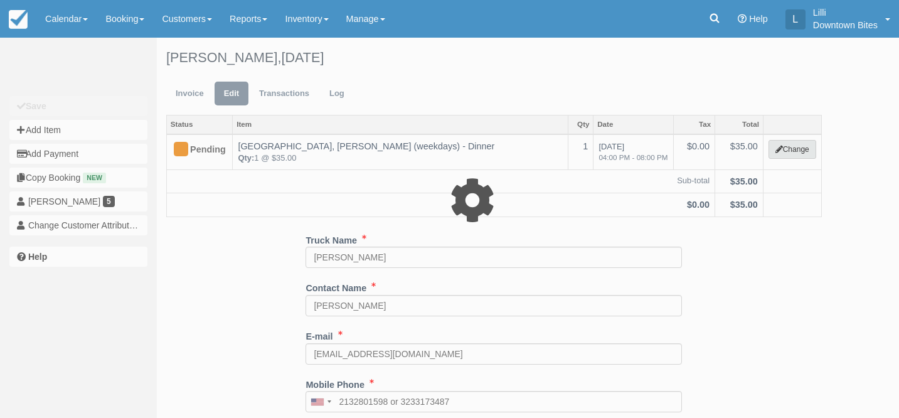
select select "2"
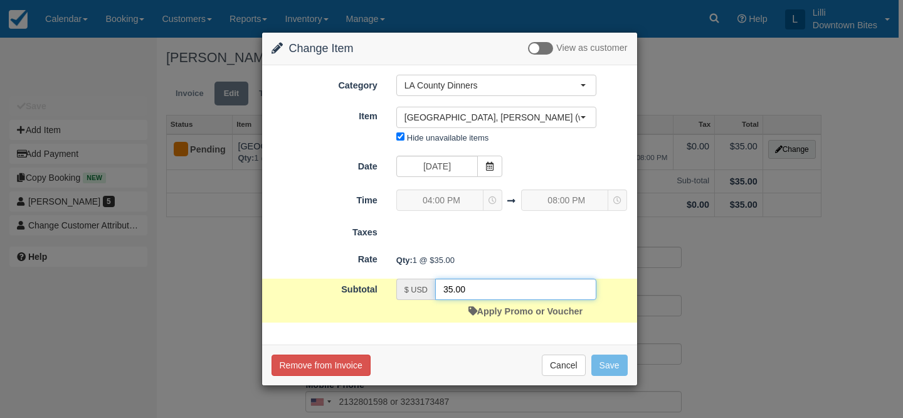
click at [458, 295] on input "35.00" at bounding box center [515, 288] width 161 height 21
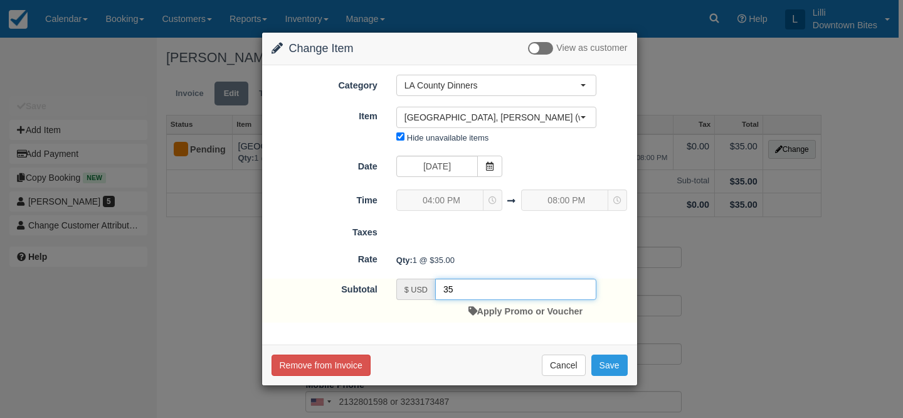
type input "3"
type input "0"
click at [620, 364] on button "Save" at bounding box center [609, 364] width 36 height 21
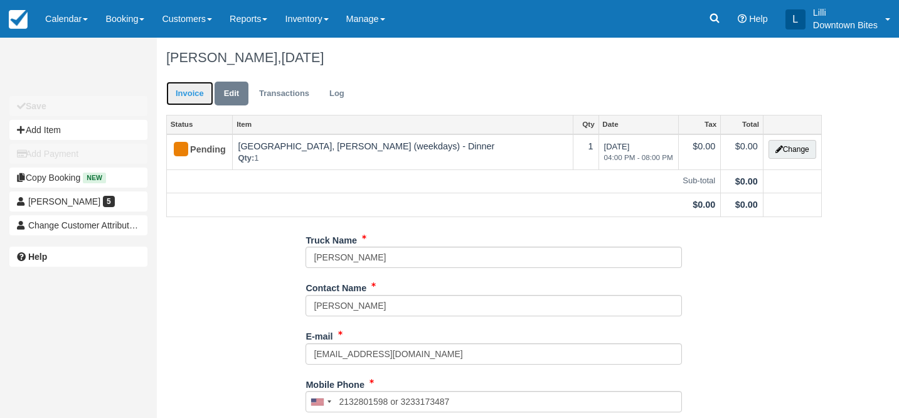
click at [186, 85] on link "Invoice" at bounding box center [189, 94] width 47 height 24
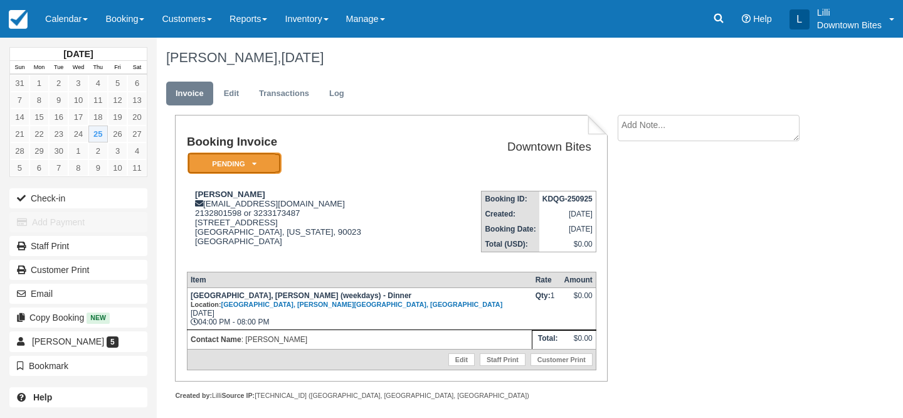
click at [194, 160] on em "Pending" at bounding box center [234, 163] width 94 height 22
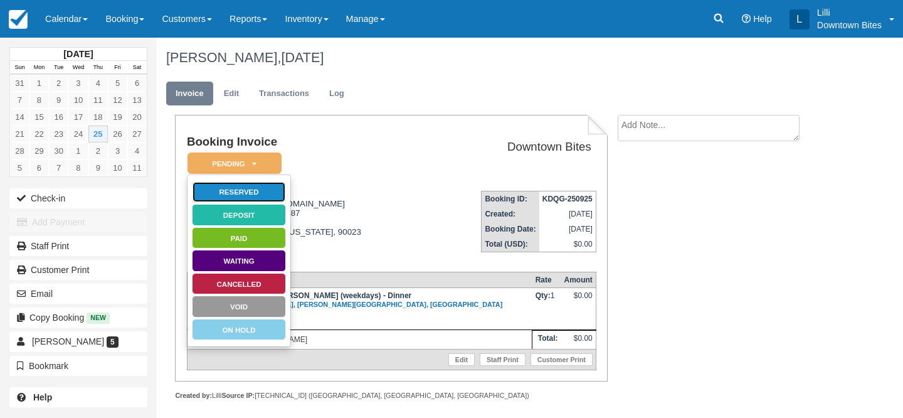
click at [247, 187] on link "Reserved" at bounding box center [239, 192] width 94 height 22
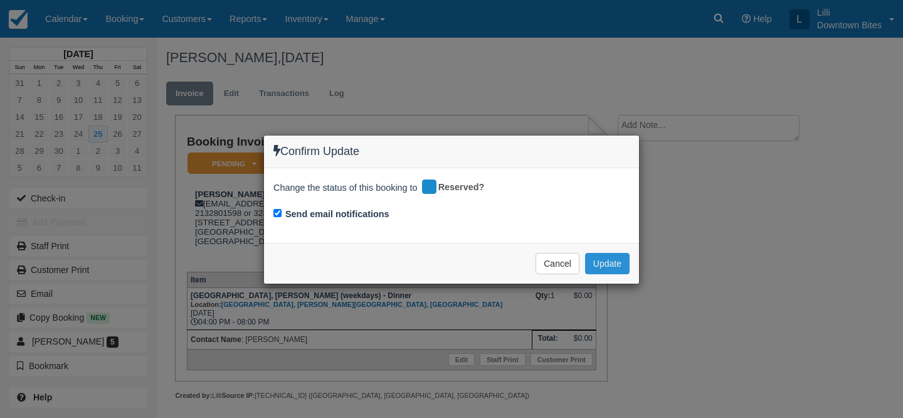
click at [603, 257] on button "Update" at bounding box center [607, 263] width 45 height 21
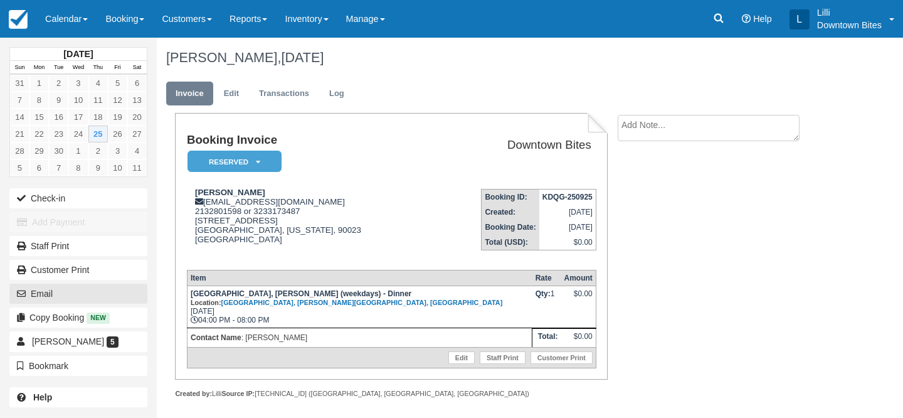
click at [72, 293] on button "Email" at bounding box center [78, 293] width 138 height 20
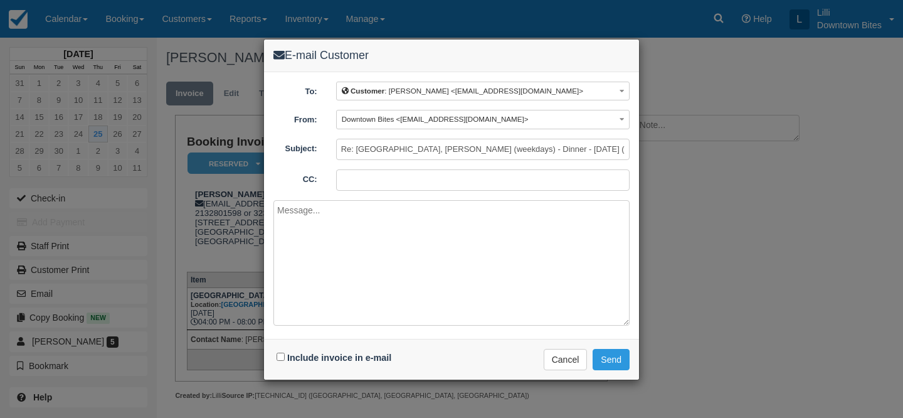
click at [337, 178] on input "CC:" at bounding box center [482, 179] width 293 height 21
type input "[EMAIL_ADDRESS][DOMAIN_NAME]"
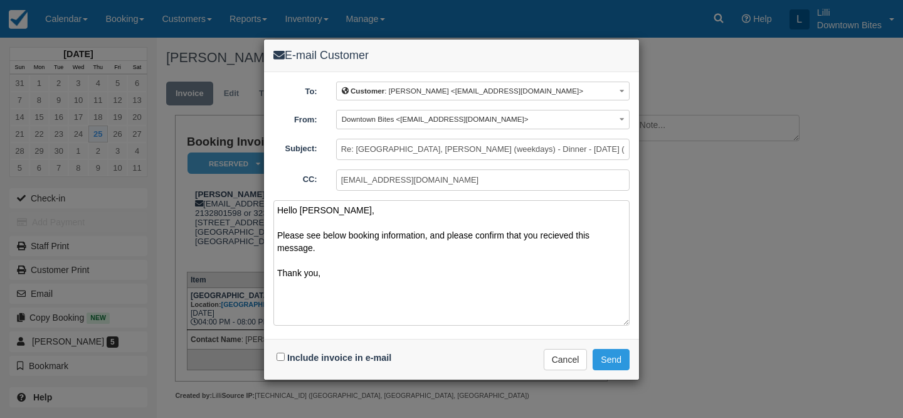
click at [557, 235] on textarea "Hello Hector, Please see below booking information, and please confirm that you…" at bounding box center [451, 262] width 356 height 125
click at [547, 235] on textarea "Hello Hector, Please see below booking information, and please confirm that you…" at bounding box center [451, 262] width 356 height 125
type textarea "Hello Hector, Please see below booking information, and please confirm that you…"
click at [280, 356] on input "Include invoice in e-mail" at bounding box center [281, 356] width 8 height 8
checkbox input "true"
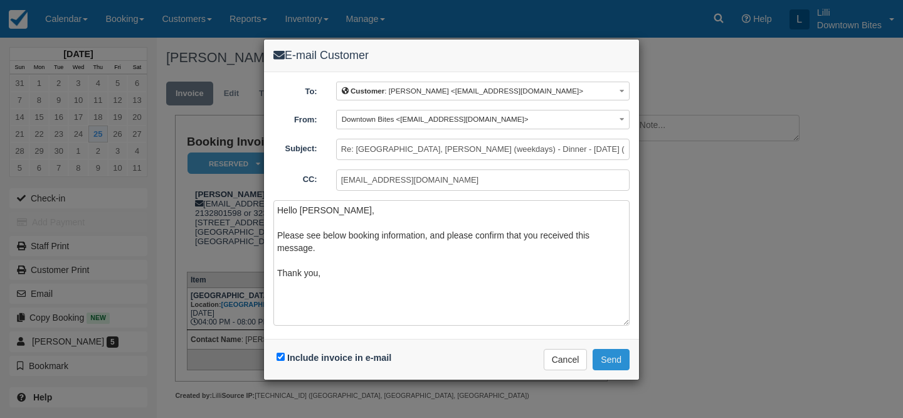
click at [623, 354] on button "Send" at bounding box center [611, 359] width 37 height 21
